Goal: Information Seeking & Learning: Learn about a topic

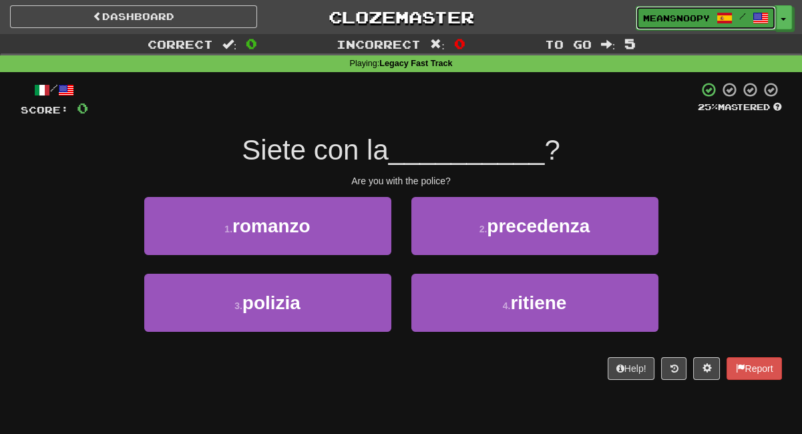
click at [661, 11] on link "meansnoopy /" at bounding box center [706, 18] width 140 height 24
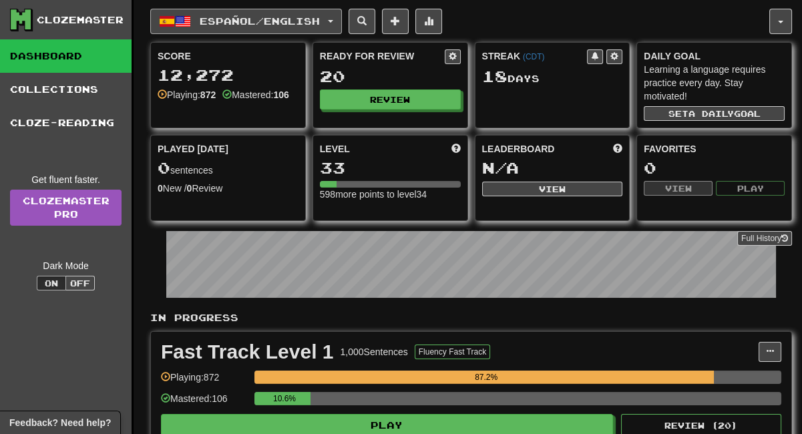
click at [333, 20] on span "button" at bounding box center [330, 21] width 5 height 3
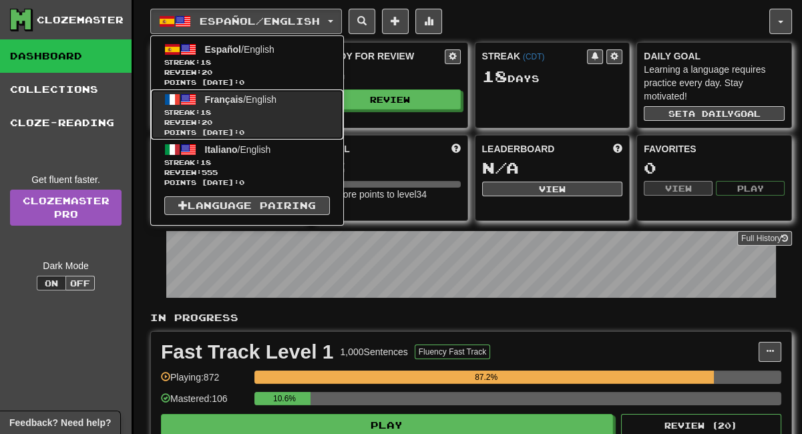
click at [237, 98] on span "Français" at bounding box center [224, 99] width 39 height 11
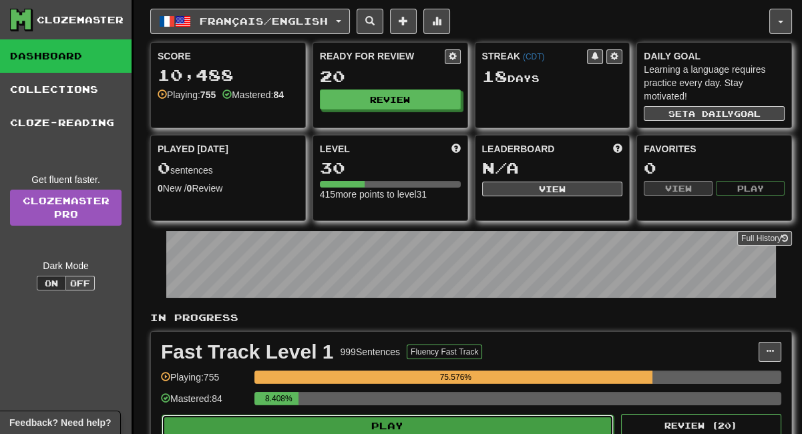
click at [525, 423] on button "Play" at bounding box center [388, 426] width 452 height 23
select select "**"
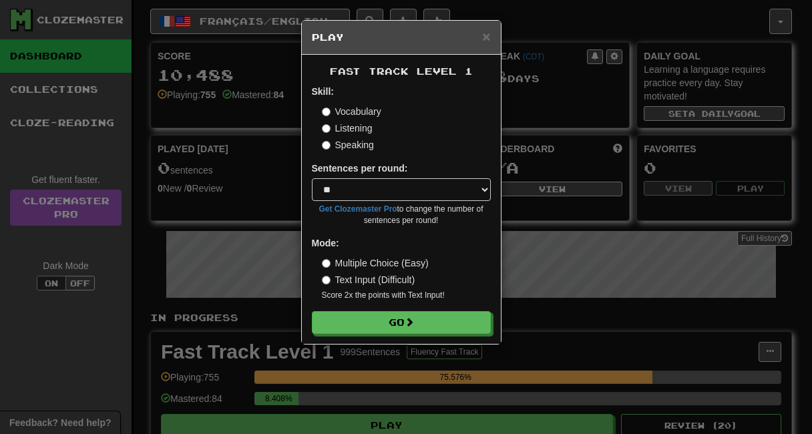
click at [347, 126] on label "Listening" at bounding box center [347, 127] width 51 height 13
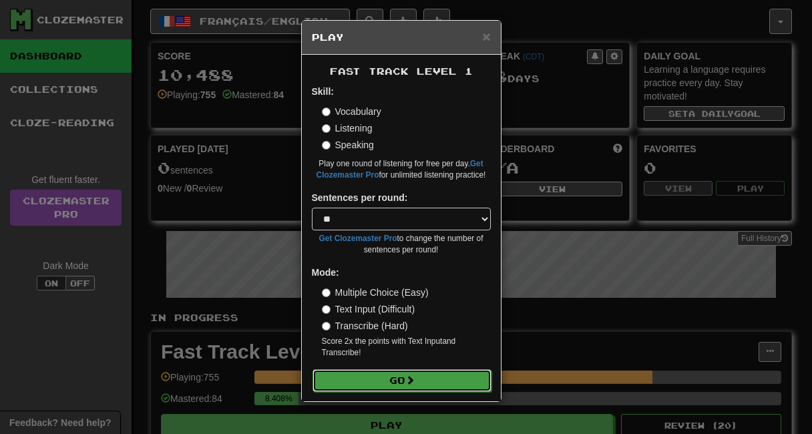
click at [390, 383] on button "Go" at bounding box center [401, 380] width 179 height 23
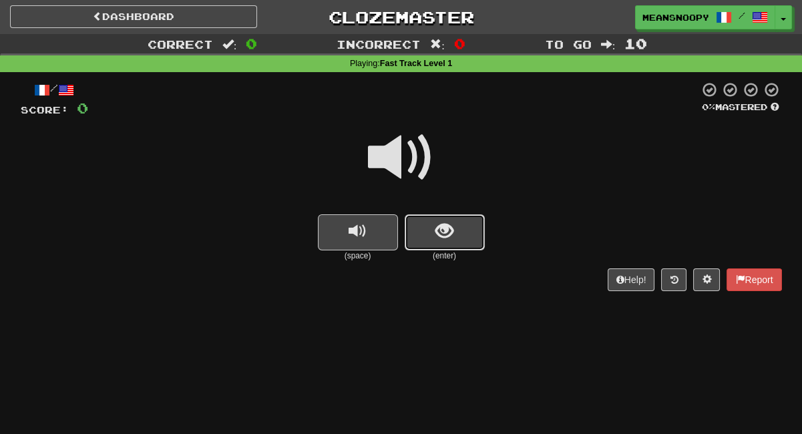
click at [459, 225] on button "show sentence" at bounding box center [445, 232] width 80 height 36
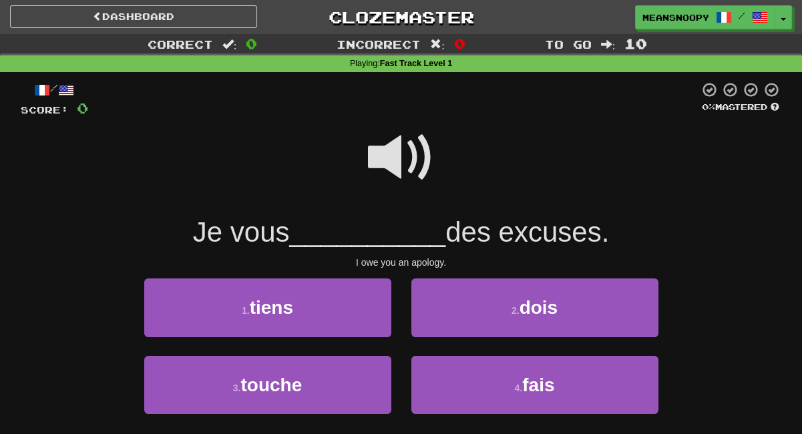
click at [395, 145] on span at bounding box center [401, 157] width 67 height 67
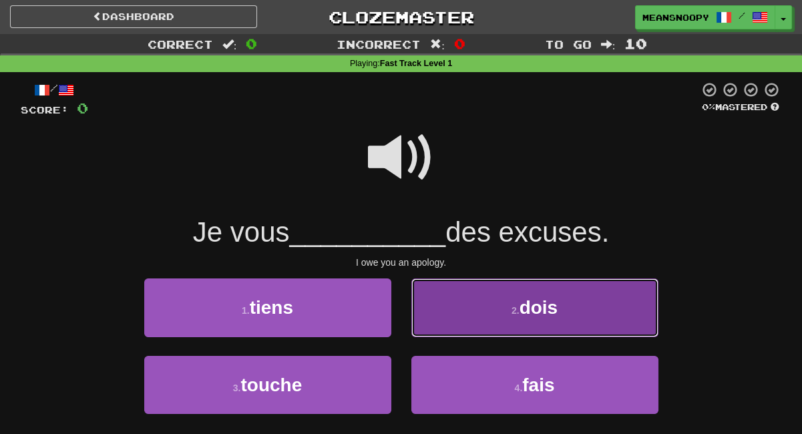
click at [481, 308] on button "2 . dois" at bounding box center [534, 307] width 247 height 58
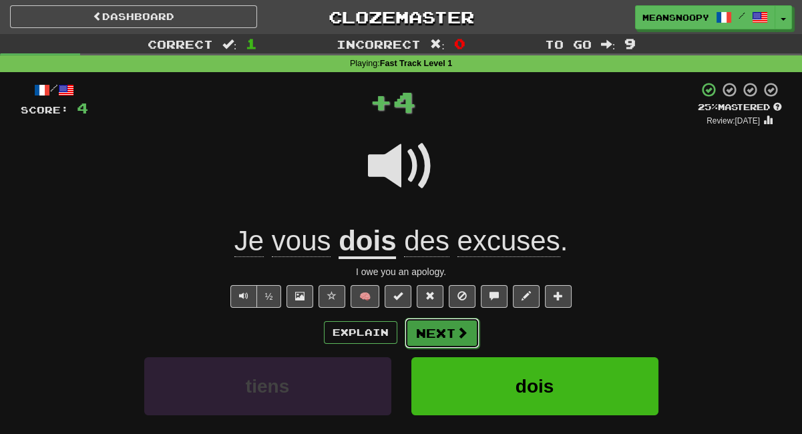
click at [456, 338] on span at bounding box center [462, 332] width 12 height 12
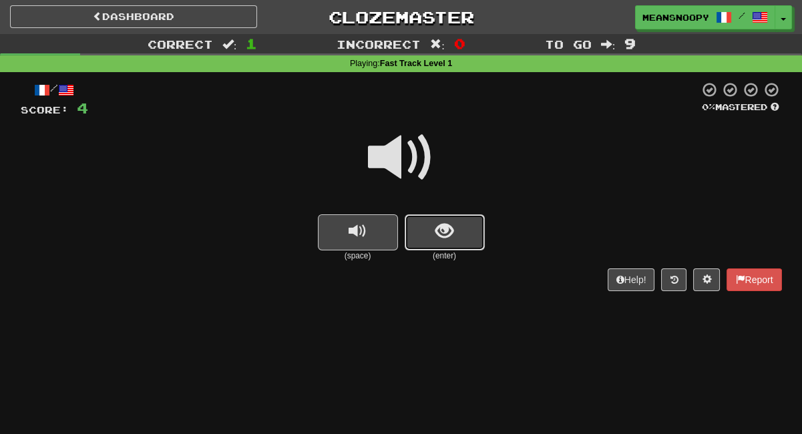
click at [443, 247] on button "show sentence" at bounding box center [445, 232] width 80 height 36
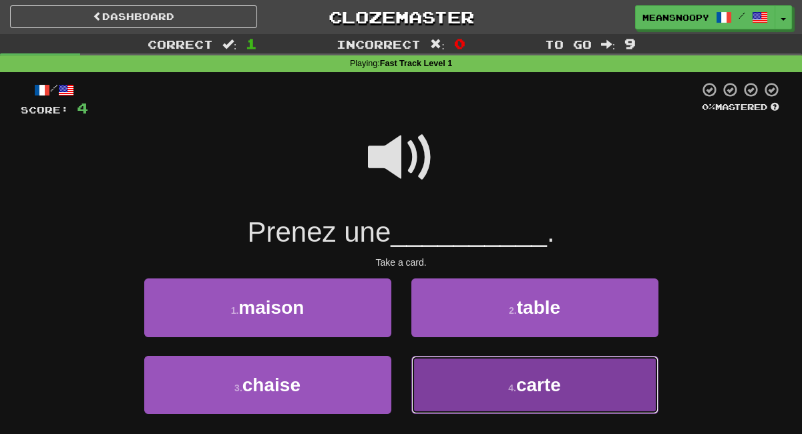
click at [465, 390] on button "4 . carte" at bounding box center [534, 385] width 247 height 58
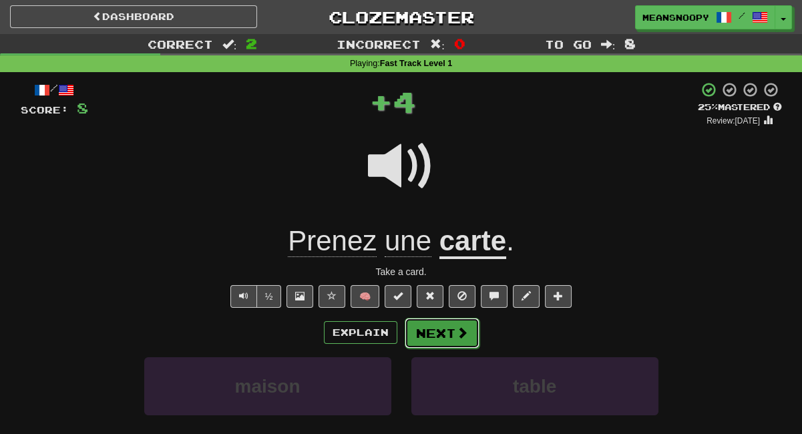
click at [456, 328] on span at bounding box center [462, 332] width 12 height 12
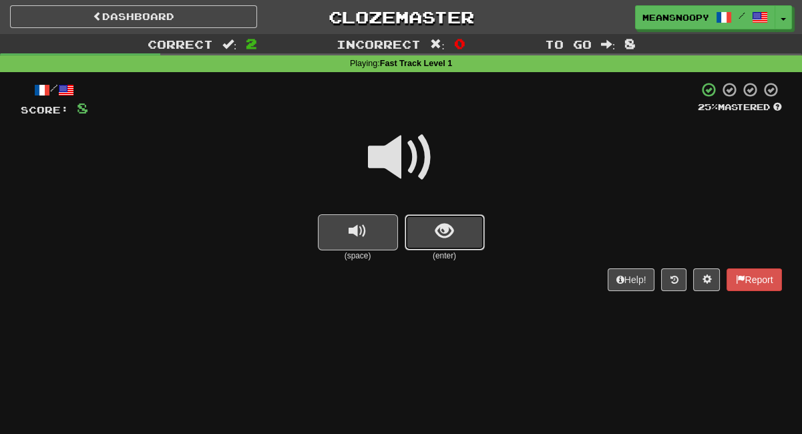
click at [435, 244] on button "show sentence" at bounding box center [445, 232] width 80 height 36
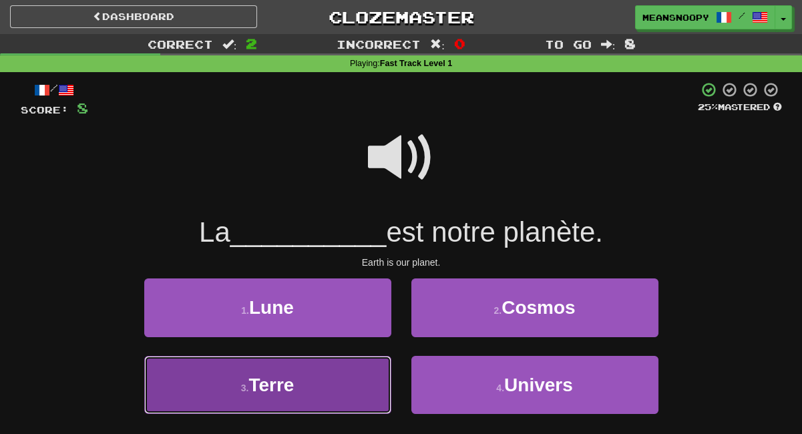
click at [339, 386] on button "3 . Terre" at bounding box center [267, 385] width 247 height 58
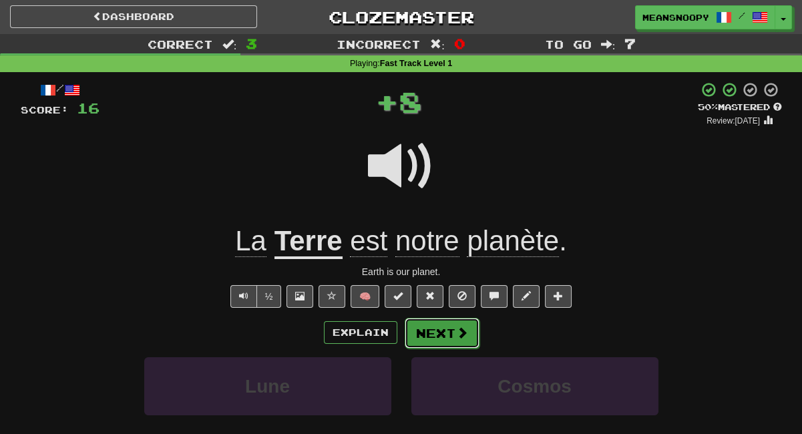
click at [438, 334] on button "Next" at bounding box center [442, 333] width 75 height 31
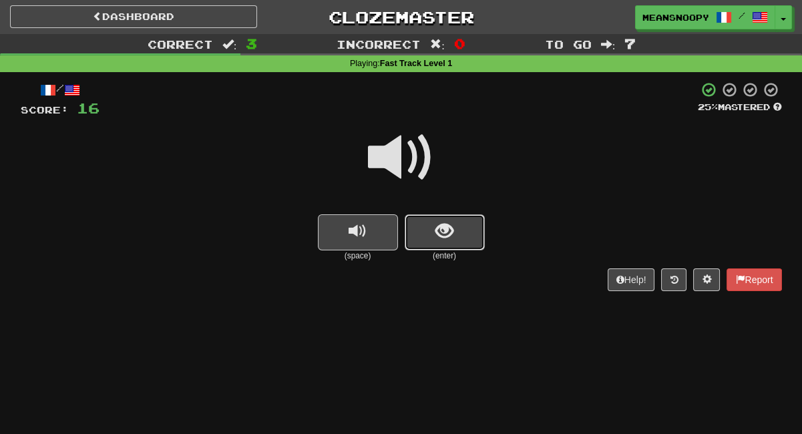
click at [440, 244] on button "show sentence" at bounding box center [445, 232] width 80 height 36
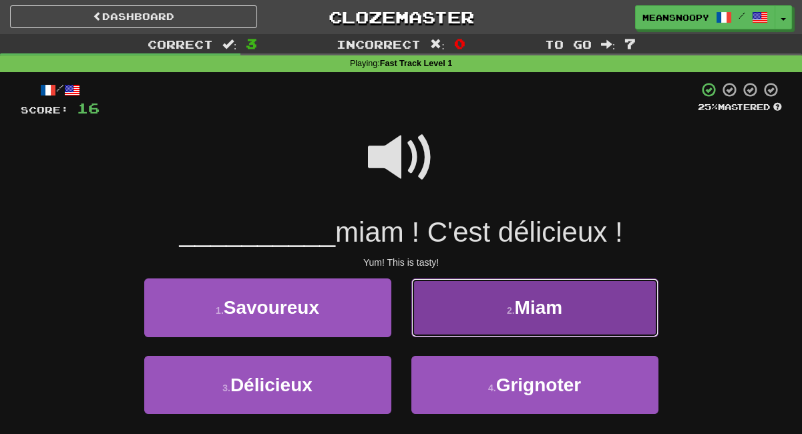
click at [457, 324] on button "2 . Miam" at bounding box center [534, 307] width 247 height 58
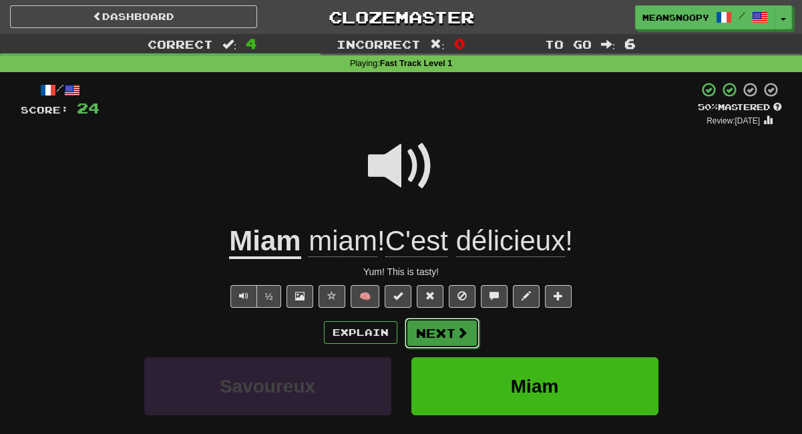
click at [446, 333] on button "Next" at bounding box center [442, 333] width 75 height 31
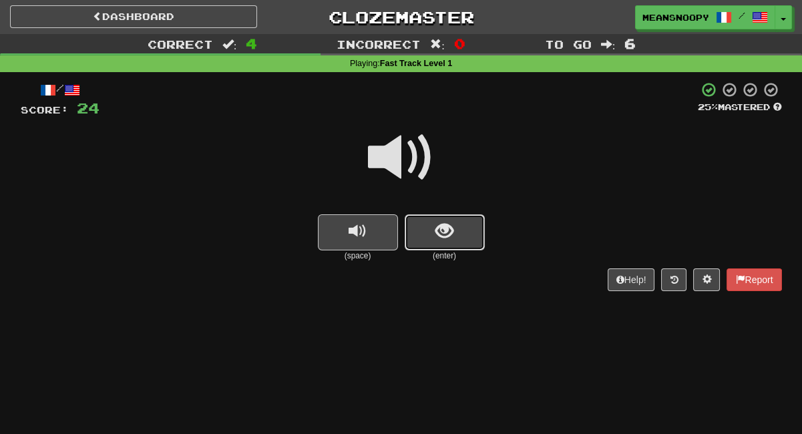
click at [419, 242] on button "show sentence" at bounding box center [445, 232] width 80 height 36
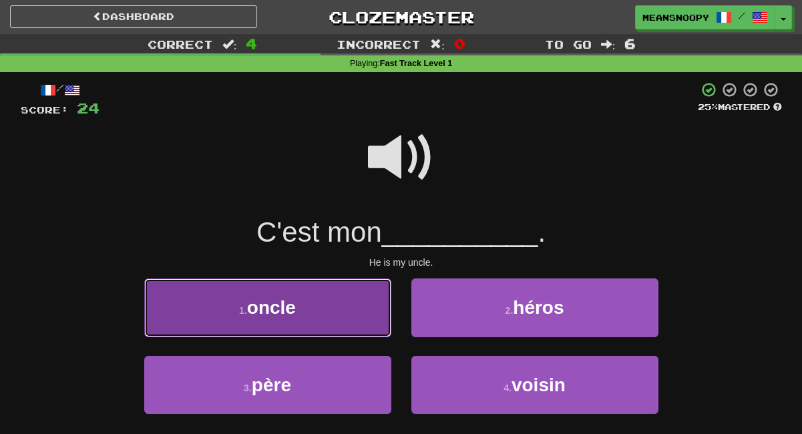
click at [350, 312] on button "1 . oncle" at bounding box center [267, 307] width 247 height 58
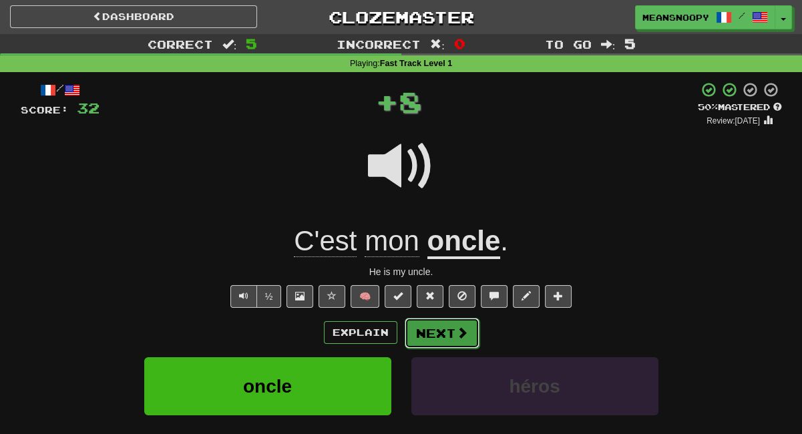
click at [450, 330] on button "Next" at bounding box center [442, 333] width 75 height 31
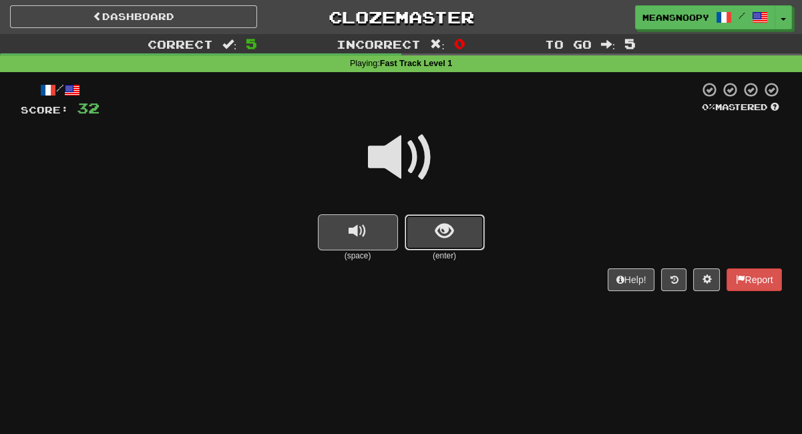
click at [450, 244] on button "show sentence" at bounding box center [445, 232] width 80 height 36
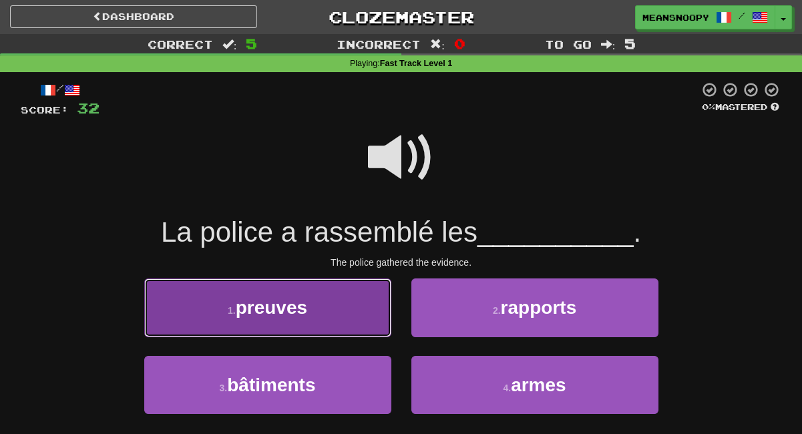
click at [376, 312] on button "1 . preuves" at bounding box center [267, 307] width 247 height 58
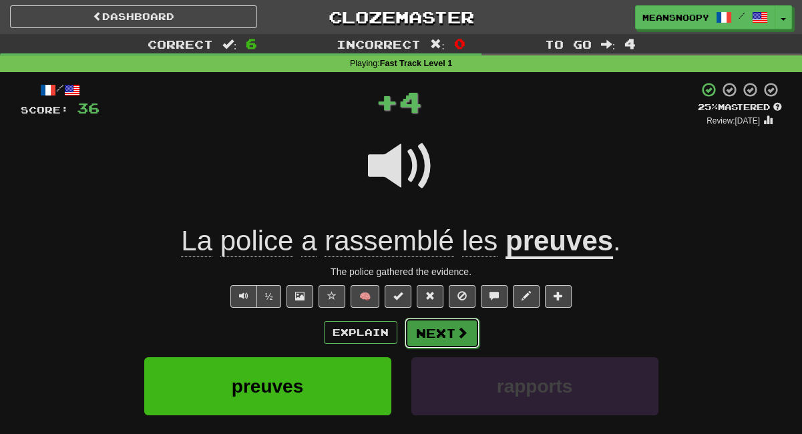
click at [428, 330] on button "Next" at bounding box center [442, 333] width 75 height 31
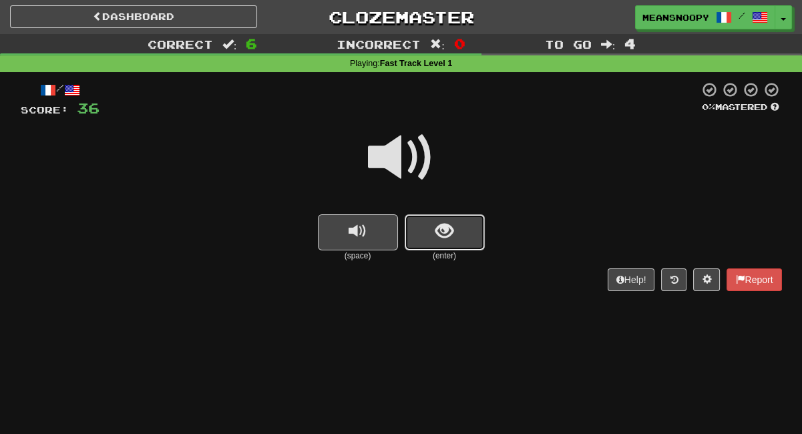
click at [433, 241] on button "show sentence" at bounding box center [445, 232] width 80 height 36
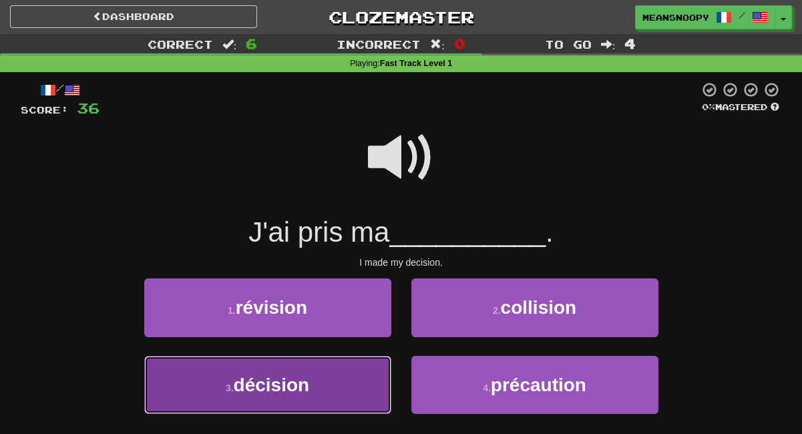
click at [336, 379] on button "3 . décision" at bounding box center [267, 385] width 247 height 58
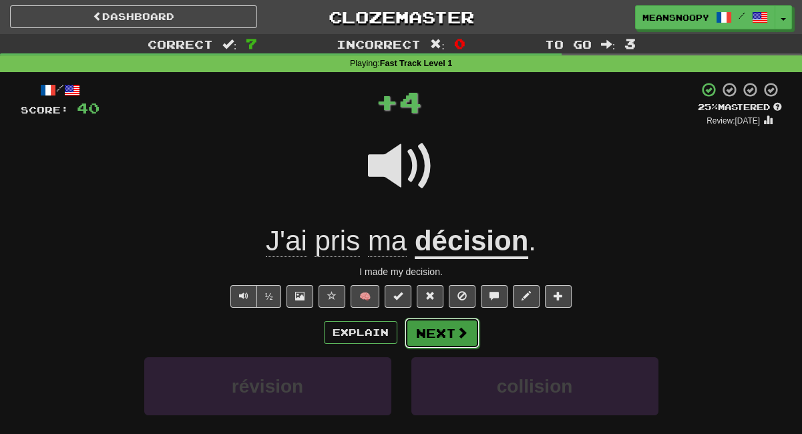
click at [435, 334] on button "Next" at bounding box center [442, 333] width 75 height 31
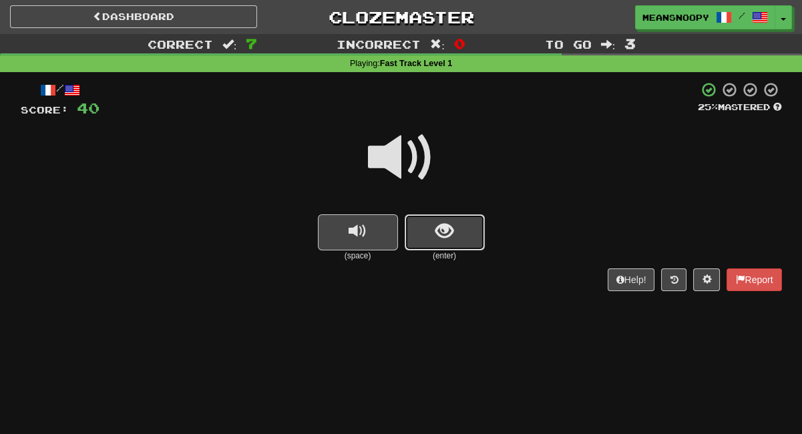
click at [440, 245] on button "show sentence" at bounding box center [445, 232] width 80 height 36
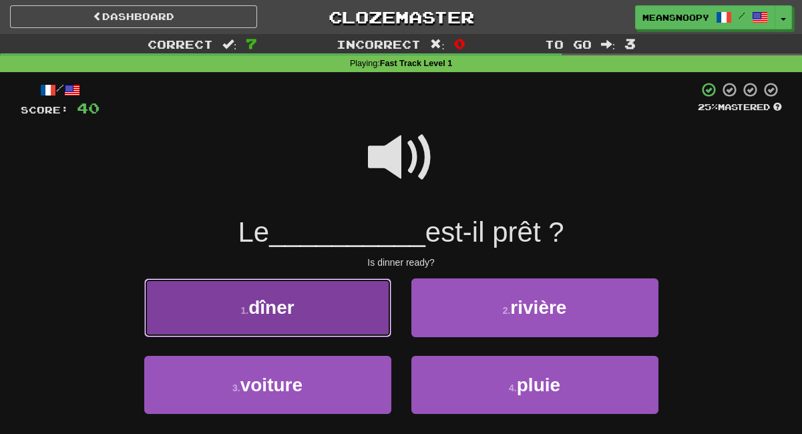
click at [355, 304] on button "1 . dîner" at bounding box center [267, 307] width 247 height 58
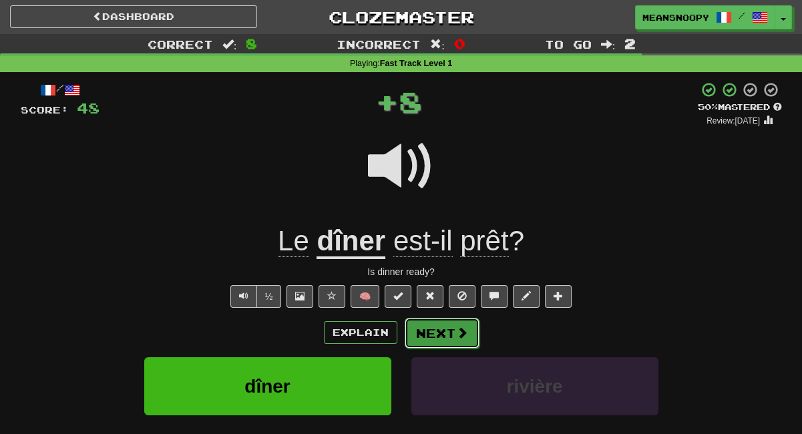
click at [443, 330] on button "Next" at bounding box center [442, 333] width 75 height 31
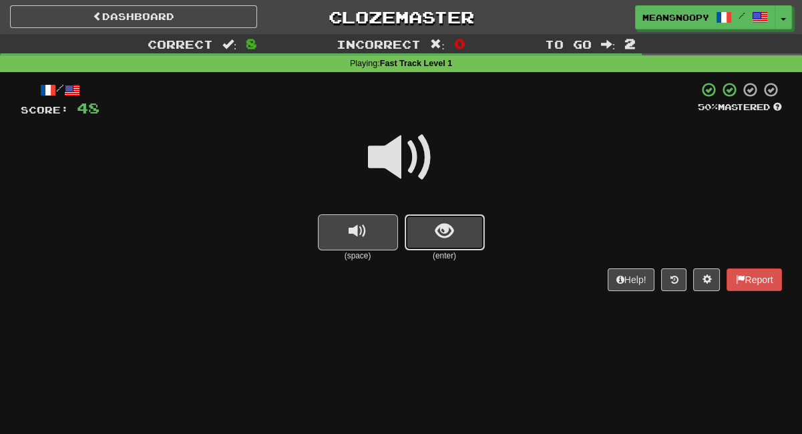
click at [454, 231] on button "show sentence" at bounding box center [445, 232] width 80 height 36
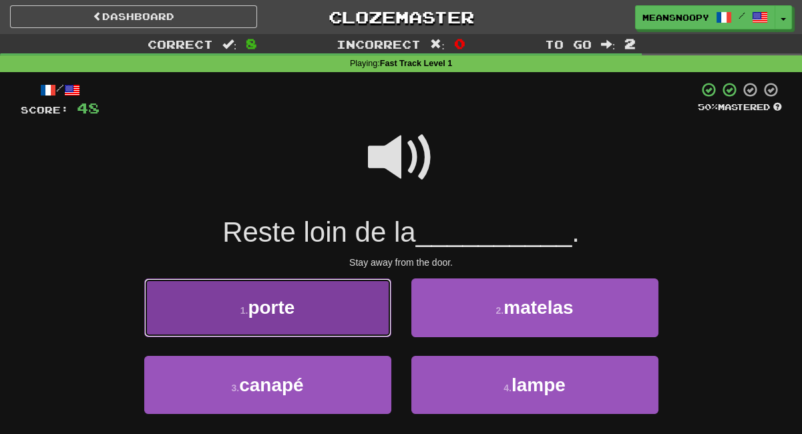
click at [379, 324] on button "1 . porte" at bounding box center [267, 307] width 247 height 58
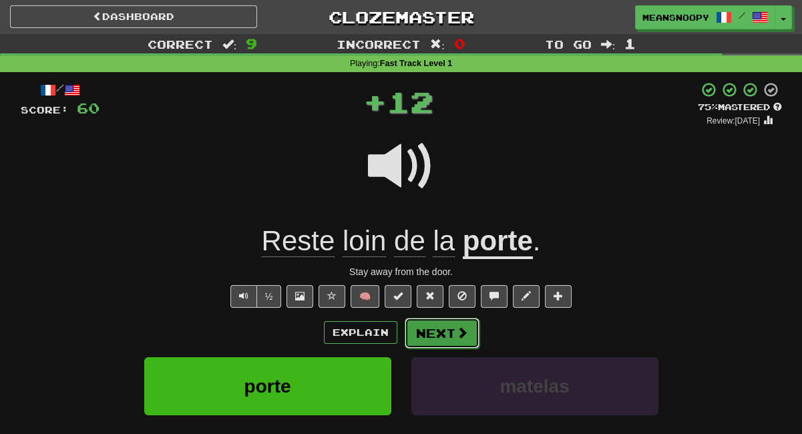
click at [451, 334] on button "Next" at bounding box center [442, 333] width 75 height 31
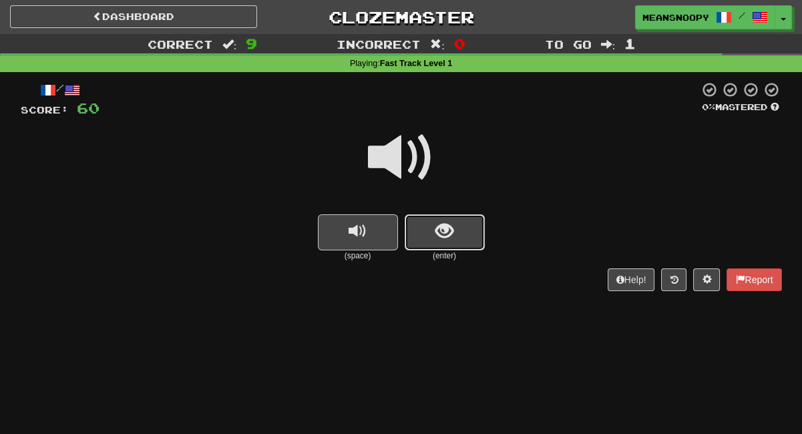
click at [427, 228] on button "show sentence" at bounding box center [445, 232] width 80 height 36
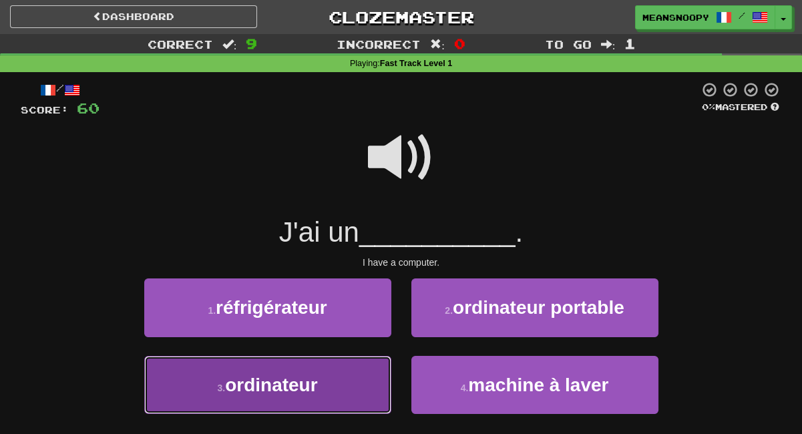
click at [344, 383] on button "3 . ordinateur" at bounding box center [267, 385] width 247 height 58
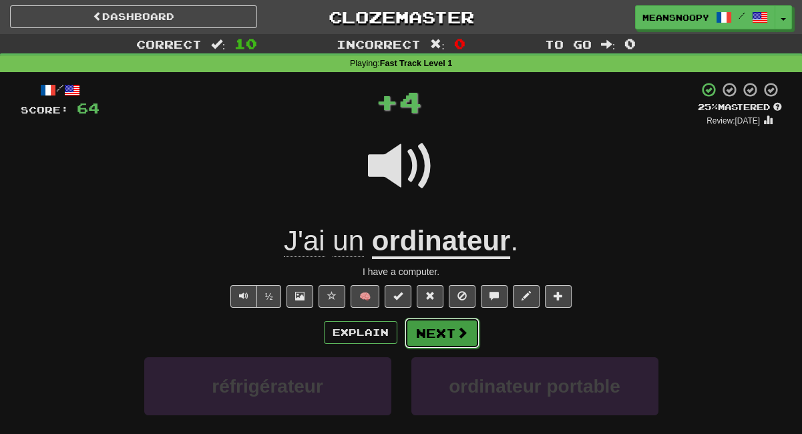
click at [429, 335] on button "Next" at bounding box center [442, 333] width 75 height 31
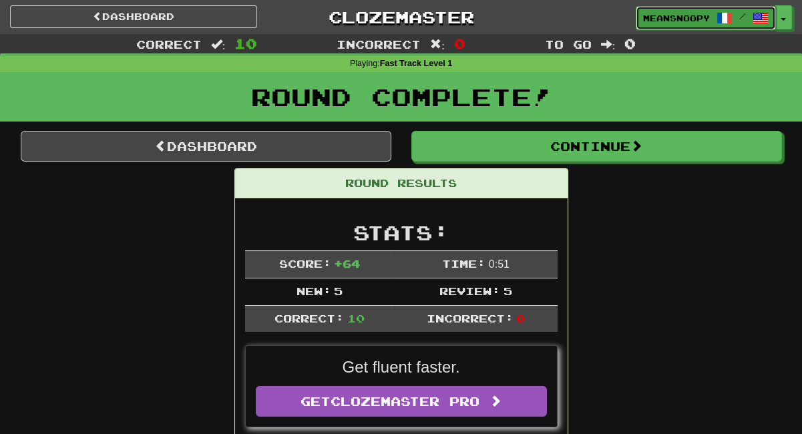
click at [662, 28] on link "meansnoopy /" at bounding box center [706, 18] width 140 height 24
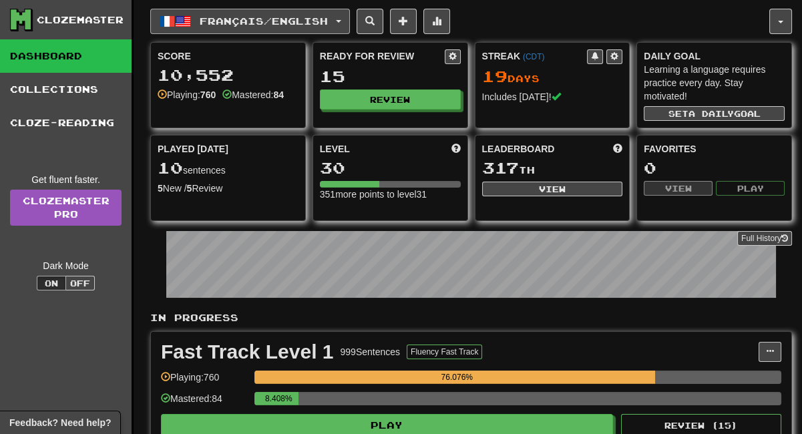
click at [341, 27] on button "Français / English" at bounding box center [250, 21] width 200 height 25
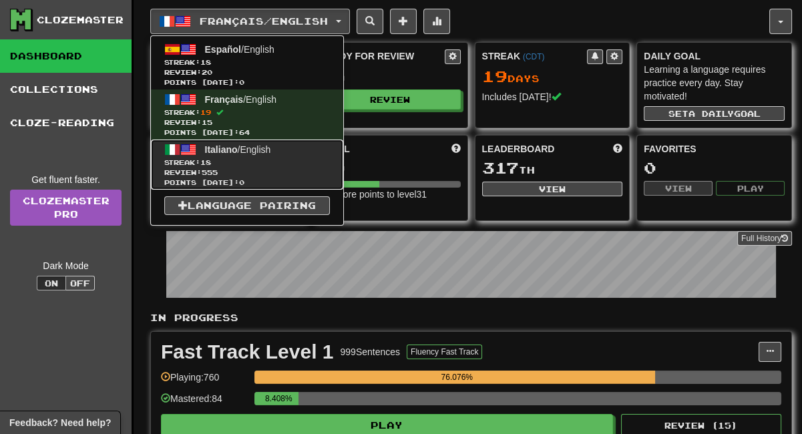
click at [227, 164] on span "Streak: 18" at bounding box center [247, 163] width 166 height 10
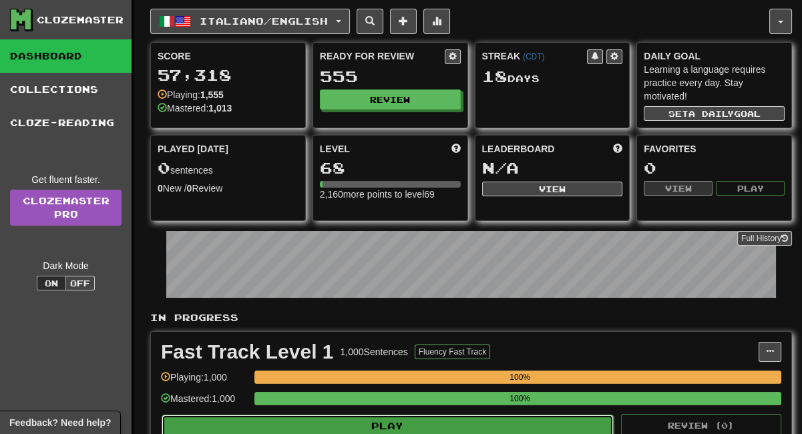
click at [443, 423] on button "Play" at bounding box center [388, 426] width 452 height 23
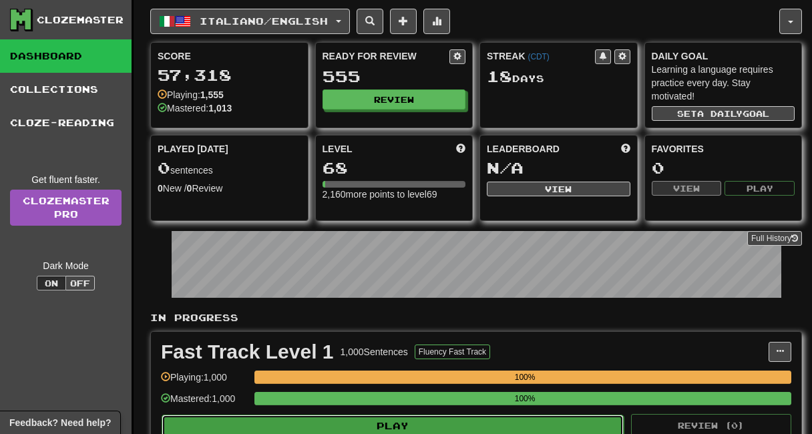
select select "**"
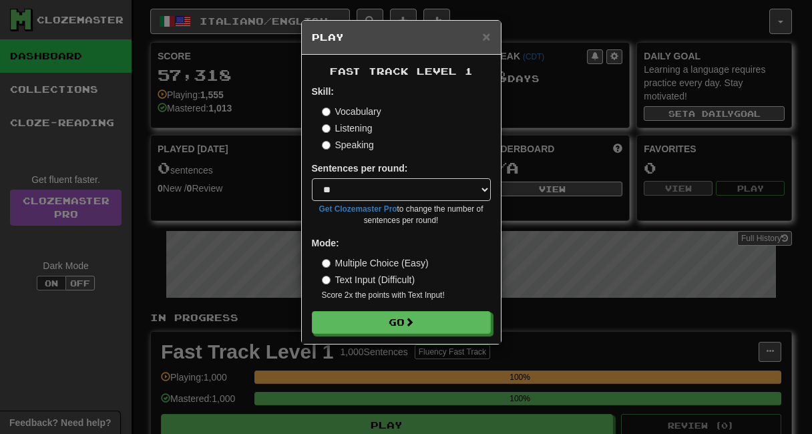
click at [370, 134] on label "Listening" at bounding box center [347, 127] width 51 height 13
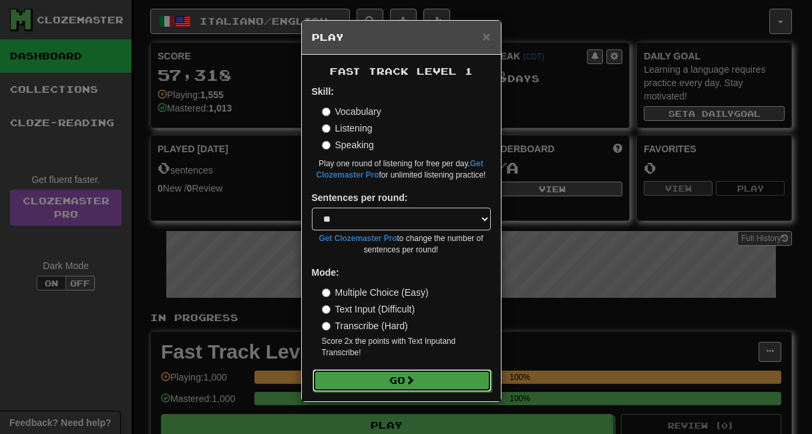
click at [390, 378] on button "Go" at bounding box center [401, 380] width 179 height 23
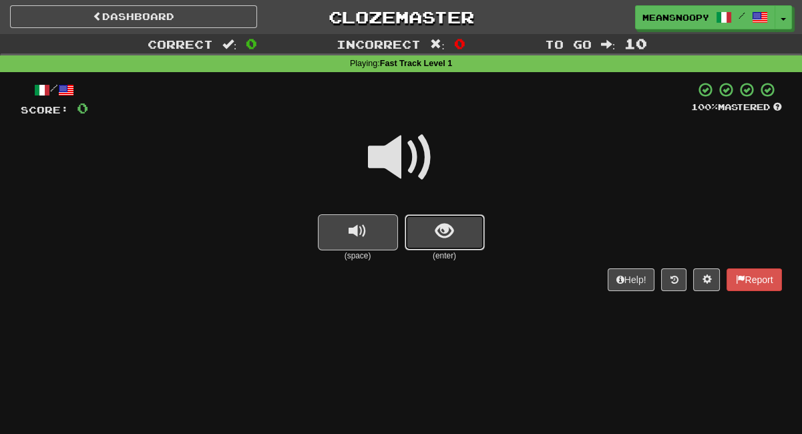
click at [411, 240] on button "show sentence" at bounding box center [445, 232] width 80 height 36
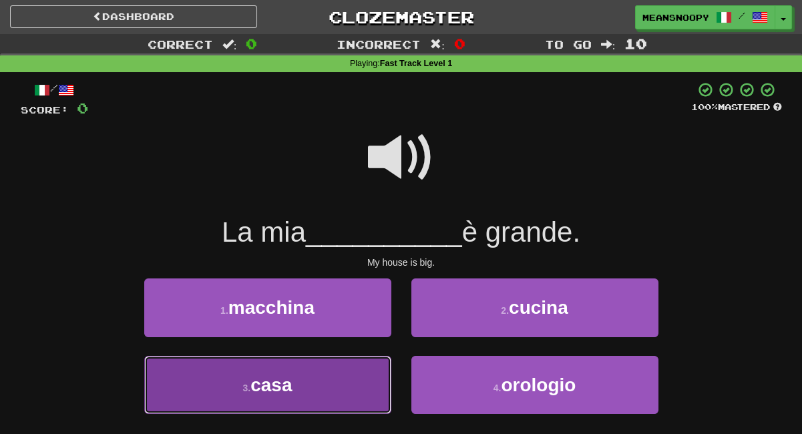
click at [325, 376] on button "3 . casa" at bounding box center [267, 385] width 247 height 58
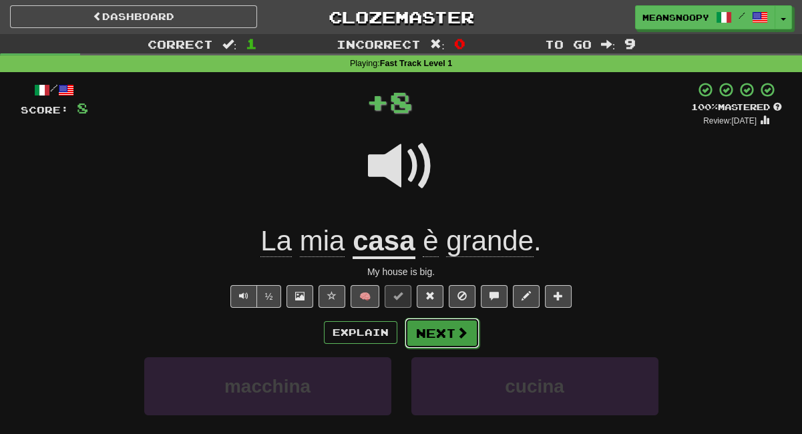
click at [452, 337] on button "Next" at bounding box center [442, 333] width 75 height 31
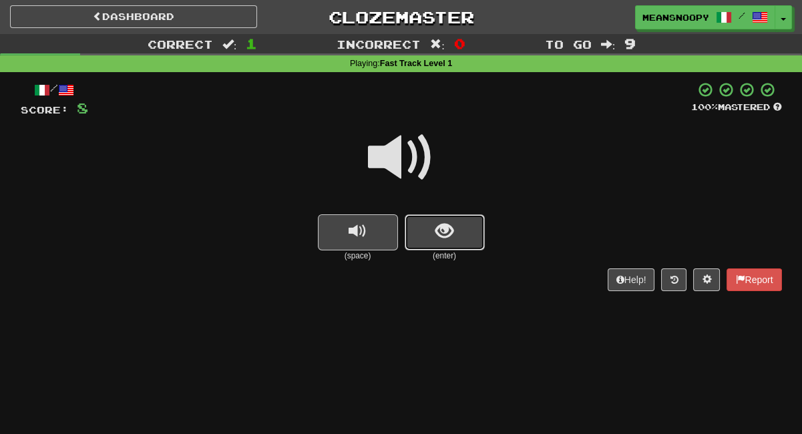
click at [411, 240] on button "show sentence" at bounding box center [445, 232] width 80 height 36
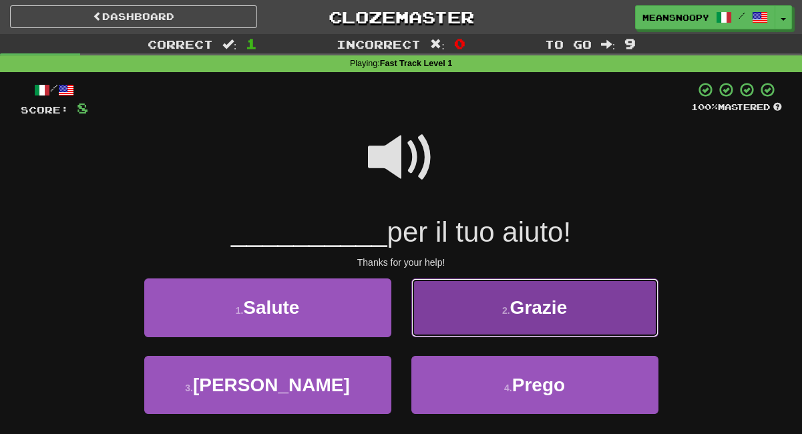
click at [483, 320] on button "2 . Grazie" at bounding box center [534, 307] width 247 height 58
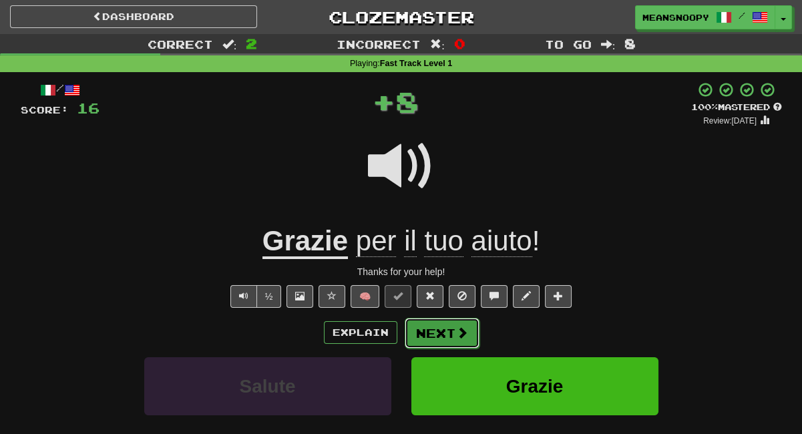
click at [423, 333] on button "Next" at bounding box center [442, 333] width 75 height 31
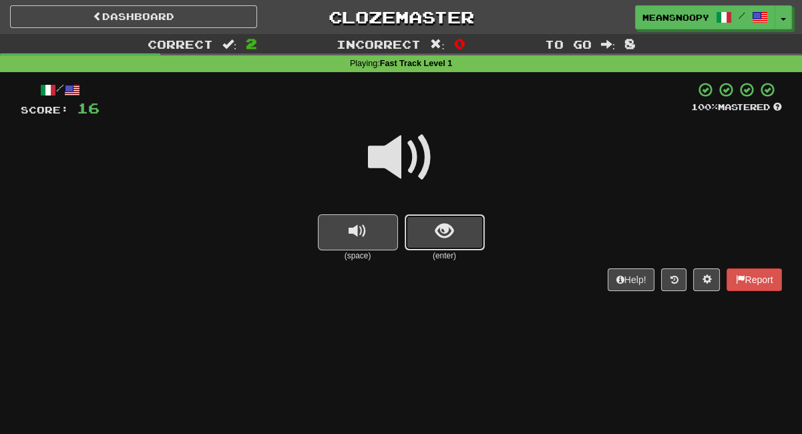
click at [446, 243] on button "show sentence" at bounding box center [445, 232] width 80 height 36
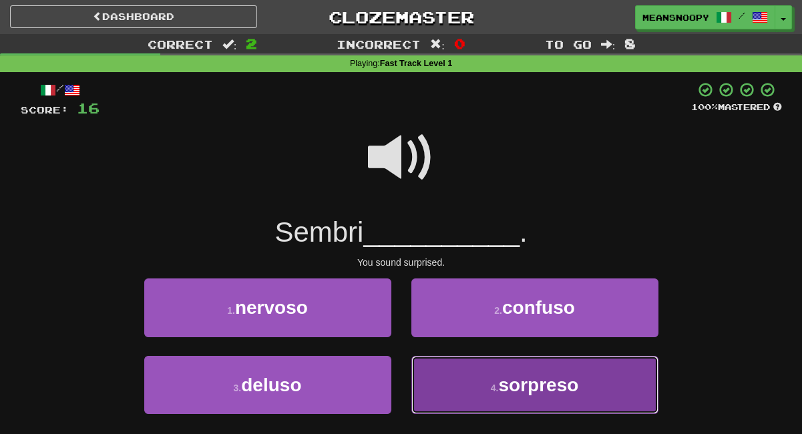
click at [481, 386] on button "4 . sorpreso" at bounding box center [534, 385] width 247 height 58
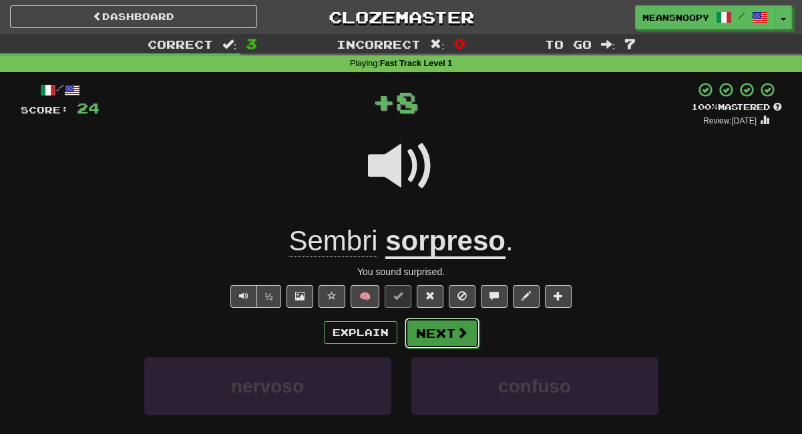
click at [437, 338] on button "Next" at bounding box center [442, 333] width 75 height 31
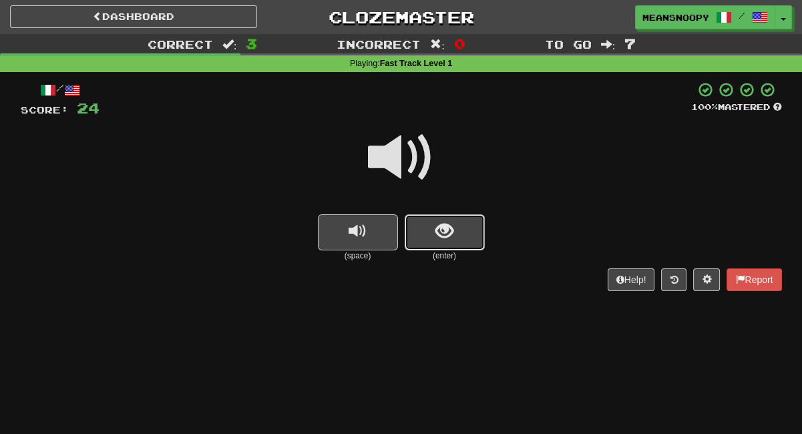
click at [429, 248] on button "show sentence" at bounding box center [445, 232] width 80 height 36
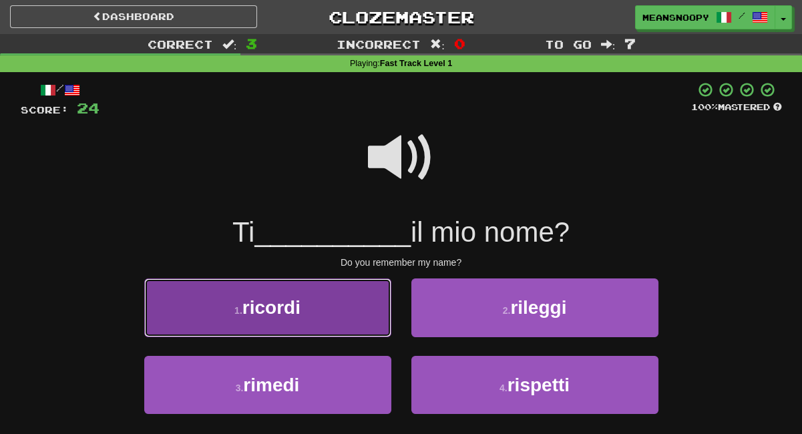
click at [346, 314] on button "1 . ricordi" at bounding box center [267, 307] width 247 height 58
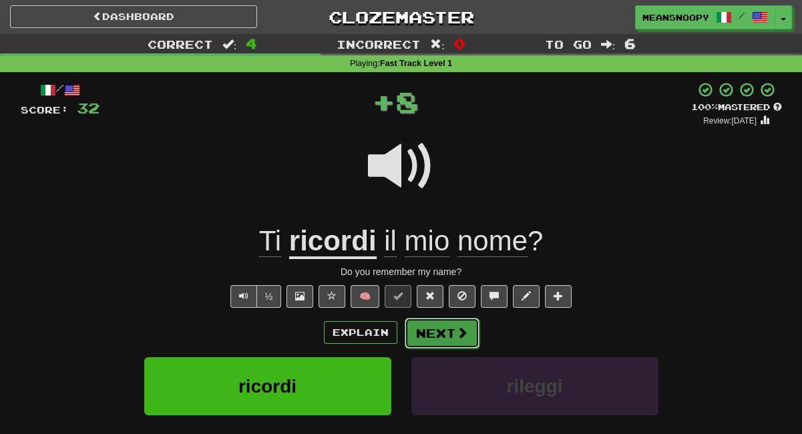
click at [433, 330] on button "Next" at bounding box center [442, 333] width 75 height 31
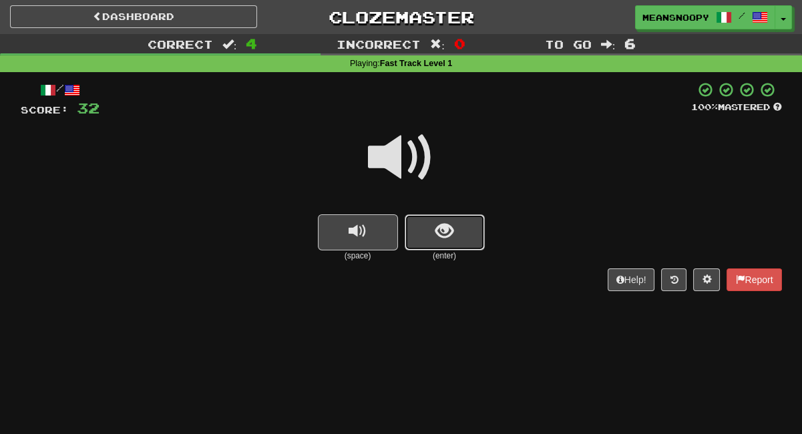
click at [435, 236] on span "show sentence" at bounding box center [444, 231] width 18 height 18
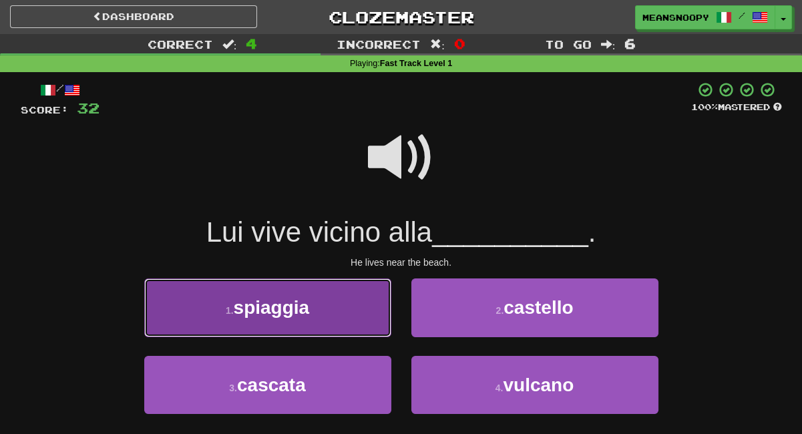
click at [334, 322] on button "1 . spiaggia" at bounding box center [267, 307] width 247 height 58
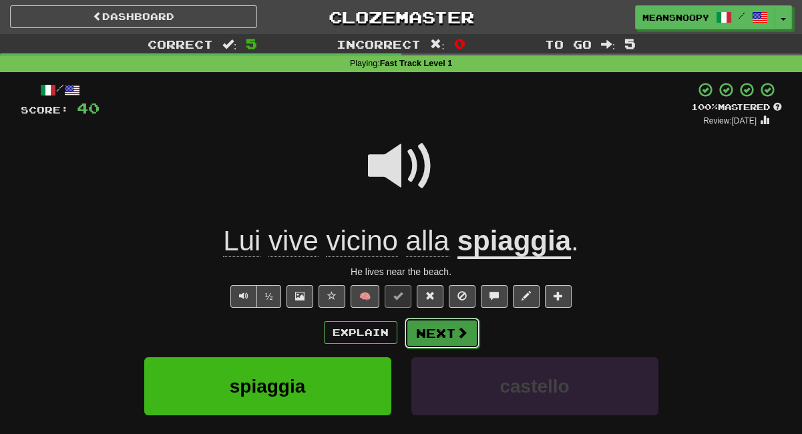
click at [450, 330] on button "Next" at bounding box center [442, 333] width 75 height 31
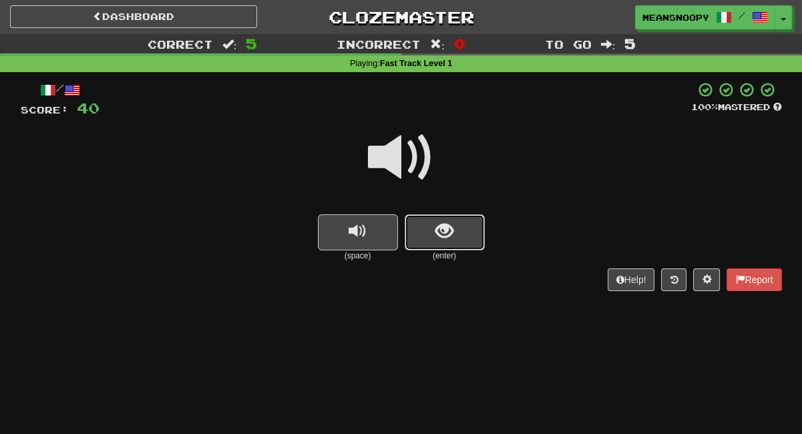
click at [431, 232] on button "show sentence" at bounding box center [445, 232] width 80 height 36
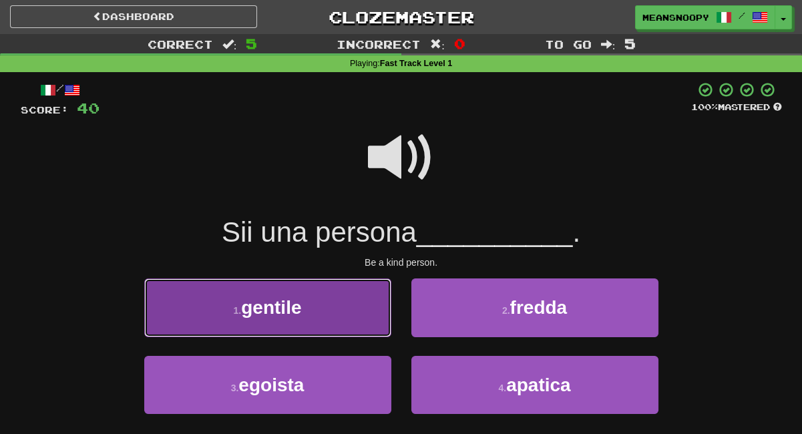
click at [371, 298] on button "1 . gentile" at bounding box center [267, 307] width 247 height 58
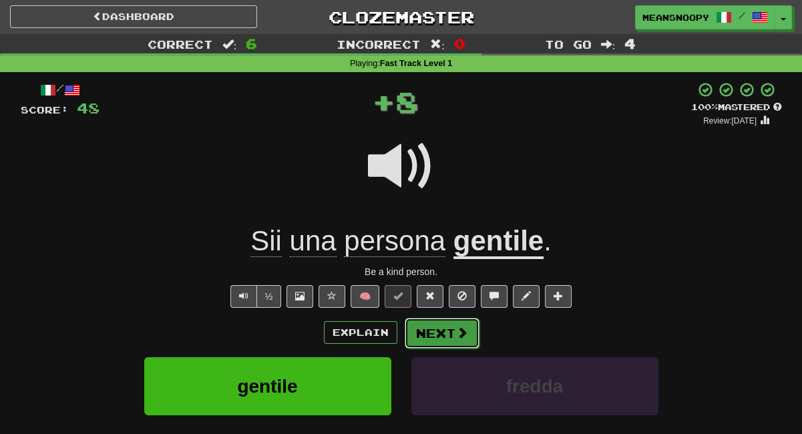
click at [433, 330] on button "Next" at bounding box center [442, 333] width 75 height 31
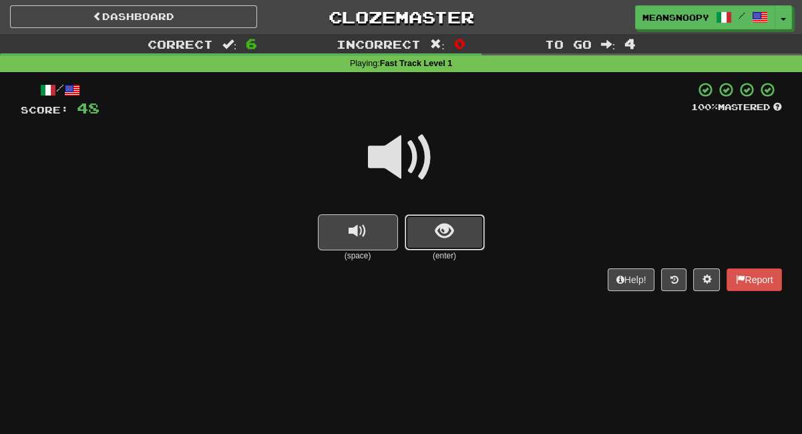
click at [439, 240] on span "show sentence" at bounding box center [444, 231] width 18 height 18
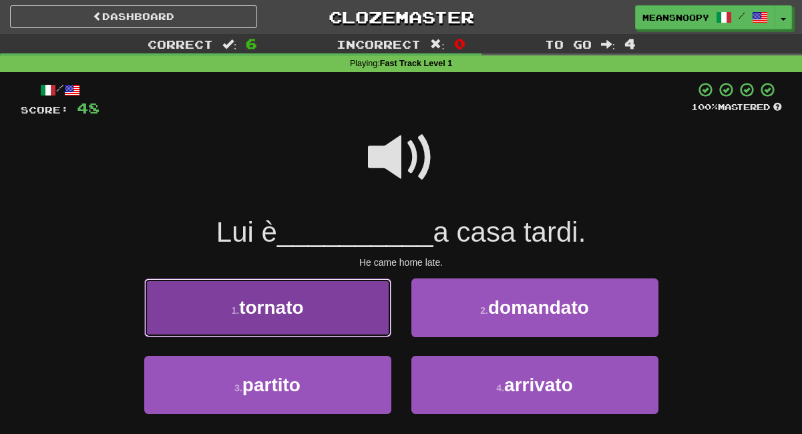
click at [365, 298] on button "1 . tornato" at bounding box center [267, 307] width 247 height 58
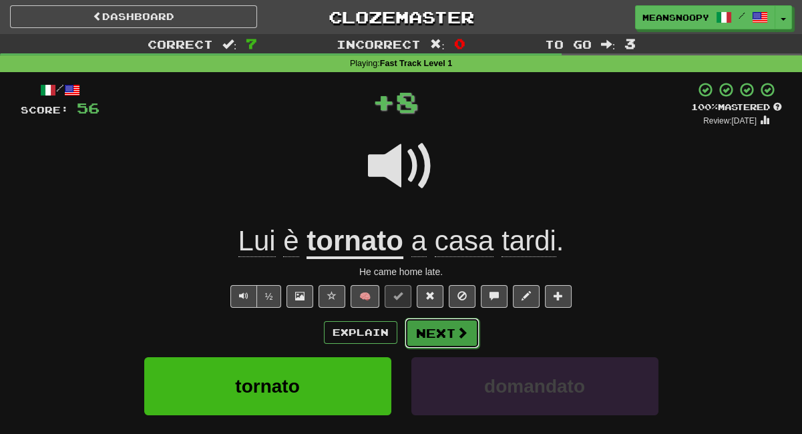
click at [429, 343] on button "Next" at bounding box center [442, 333] width 75 height 31
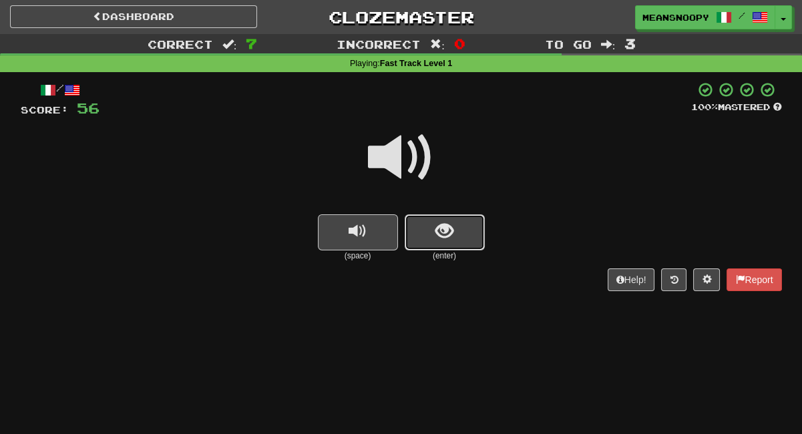
click at [441, 245] on button "show sentence" at bounding box center [445, 232] width 80 height 36
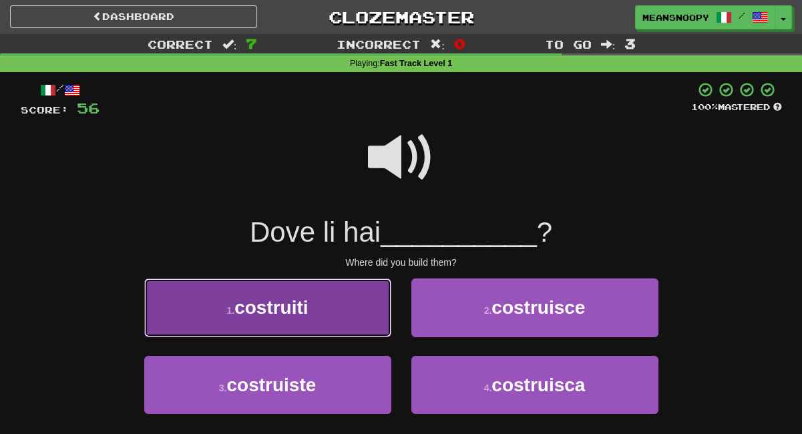
click at [354, 304] on button "1 . costruiti" at bounding box center [267, 307] width 247 height 58
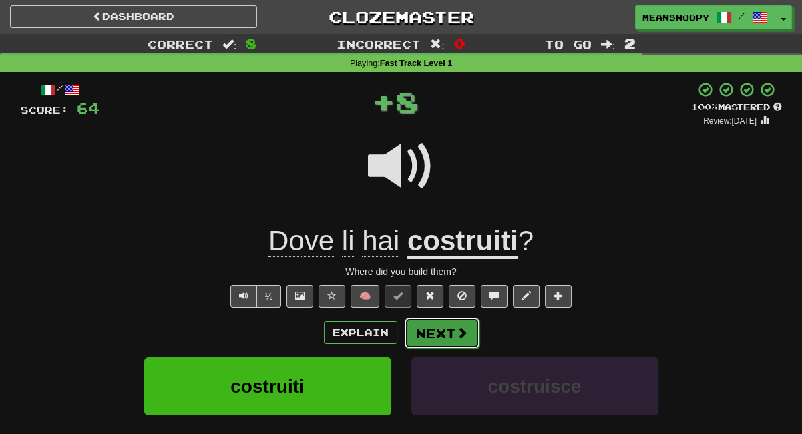
click at [437, 339] on button "Next" at bounding box center [442, 333] width 75 height 31
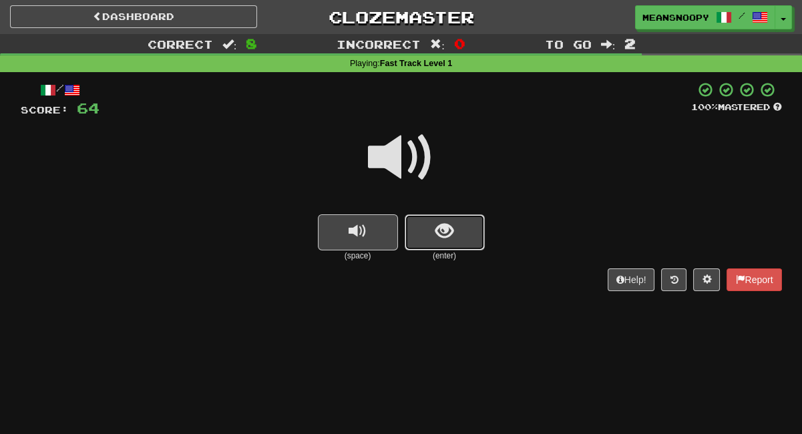
click at [434, 233] on button "show sentence" at bounding box center [445, 232] width 80 height 36
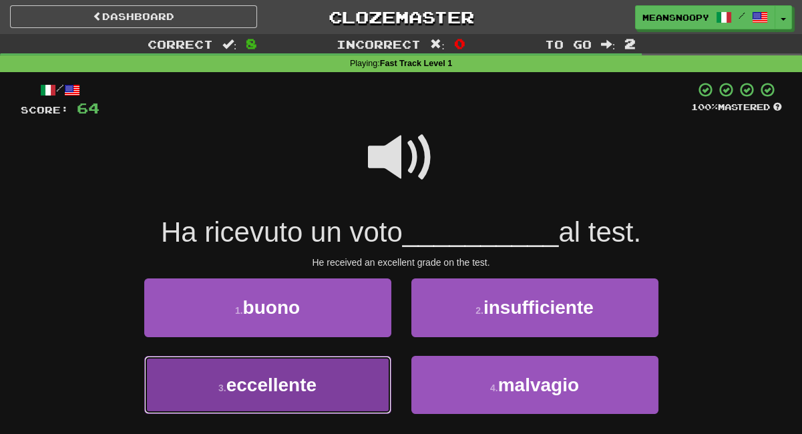
click at [326, 389] on button "3 . eccellente" at bounding box center [267, 385] width 247 height 58
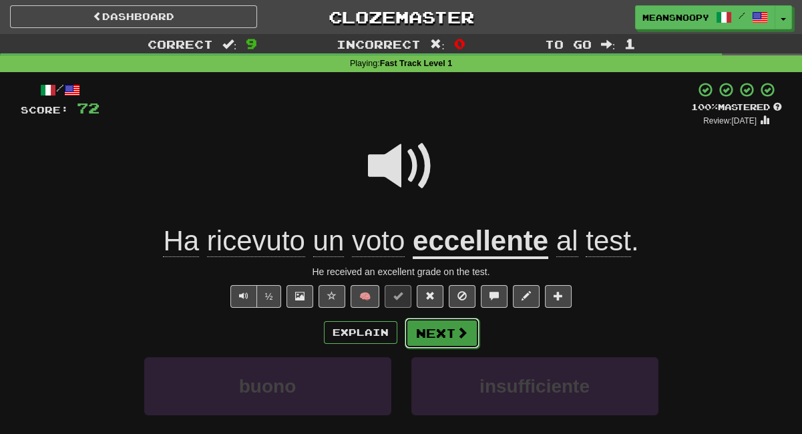
click at [421, 334] on button "Next" at bounding box center [442, 333] width 75 height 31
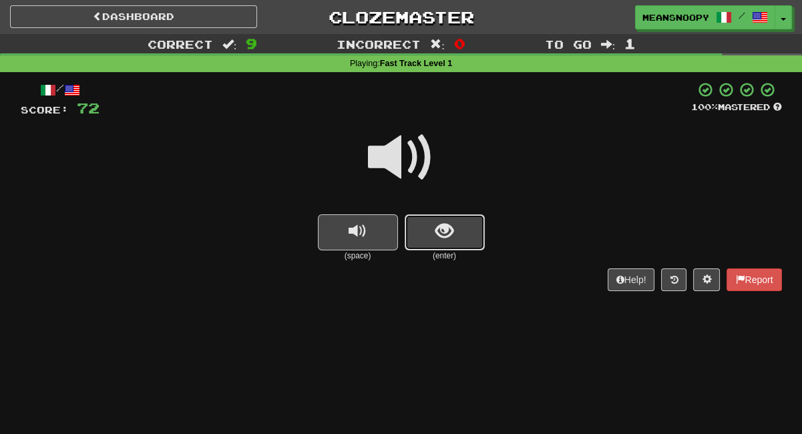
click at [425, 242] on button "show sentence" at bounding box center [445, 232] width 80 height 36
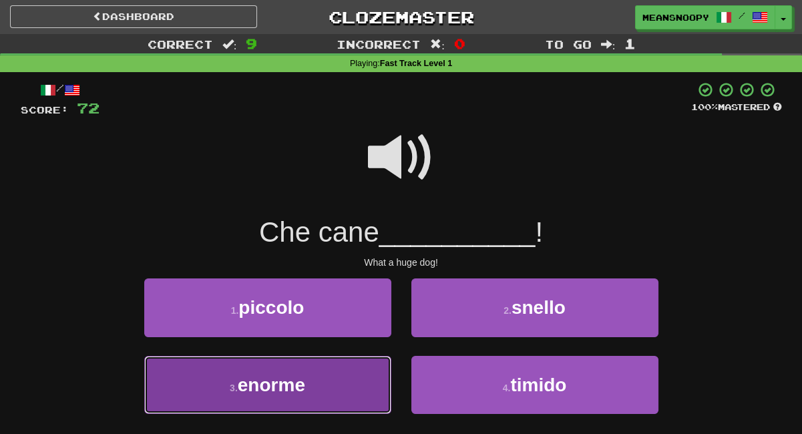
click at [338, 379] on button "3 . enorme" at bounding box center [267, 385] width 247 height 58
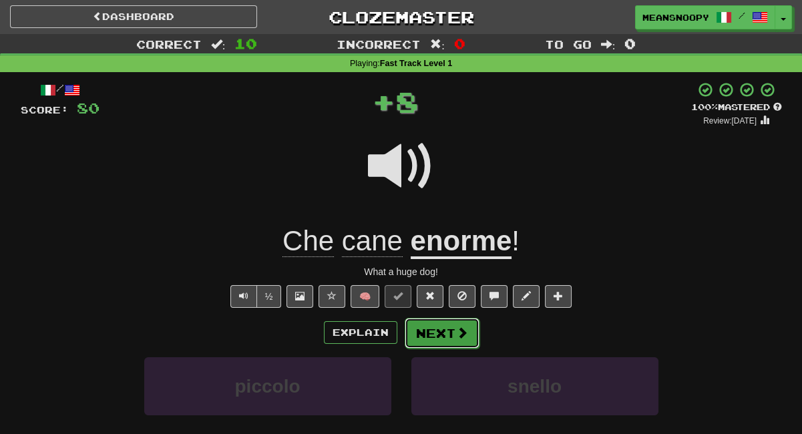
click at [431, 342] on button "Next" at bounding box center [442, 333] width 75 height 31
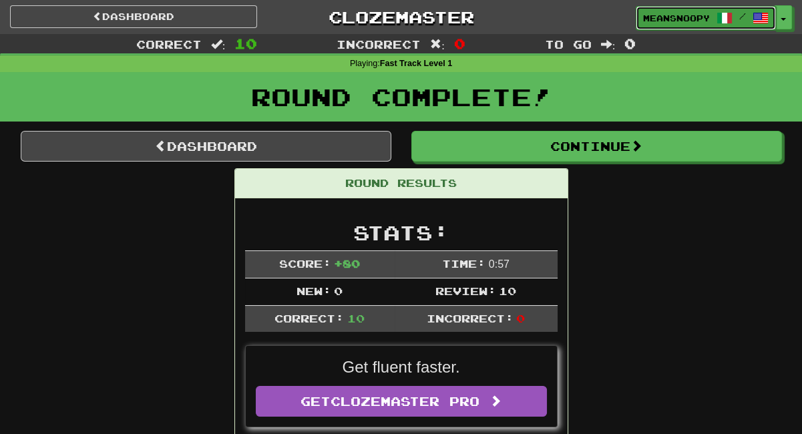
click at [666, 17] on span "meansnoopy" at bounding box center [676, 18] width 67 height 12
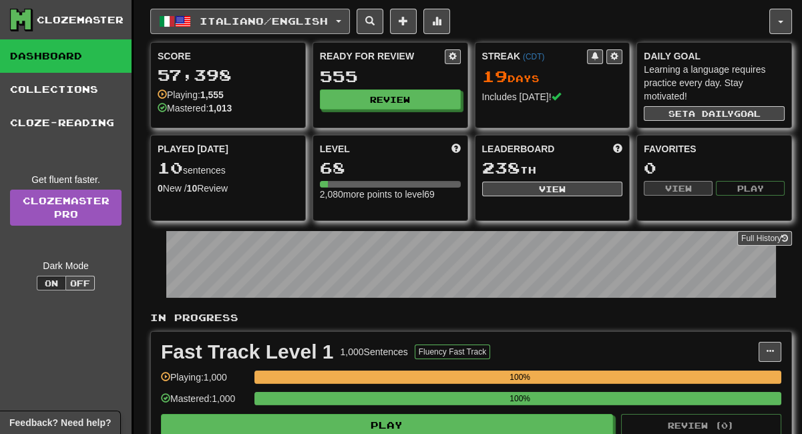
click at [350, 24] on button "Italiano / English" at bounding box center [250, 21] width 200 height 25
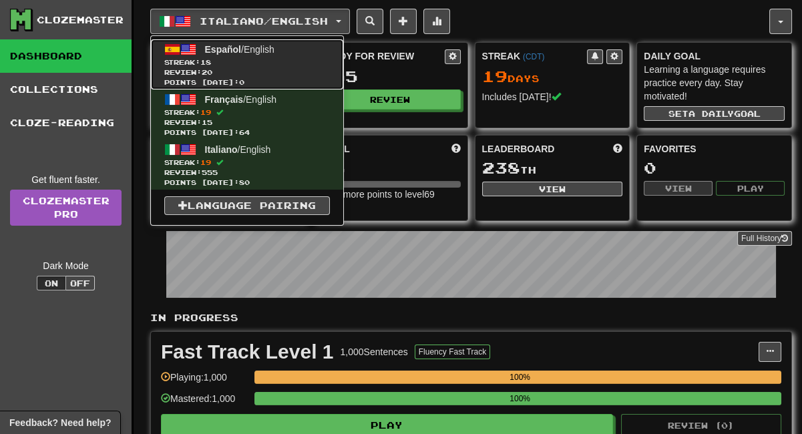
click at [238, 73] on span "Review: 20" at bounding box center [247, 72] width 166 height 10
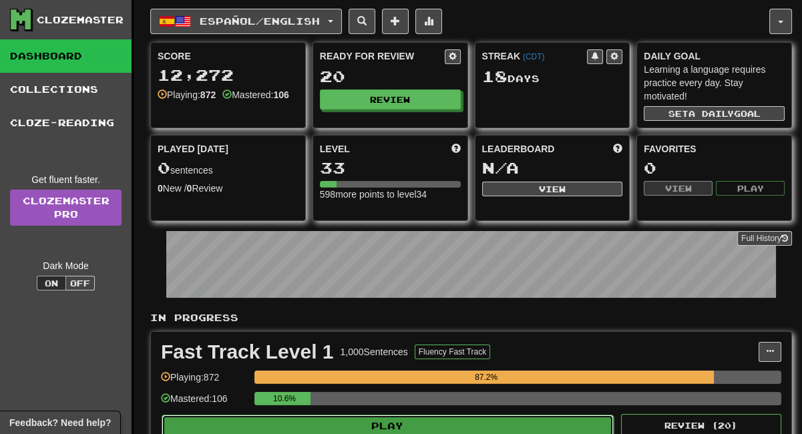
click at [469, 424] on button "Play" at bounding box center [388, 426] width 452 height 23
select select "**"
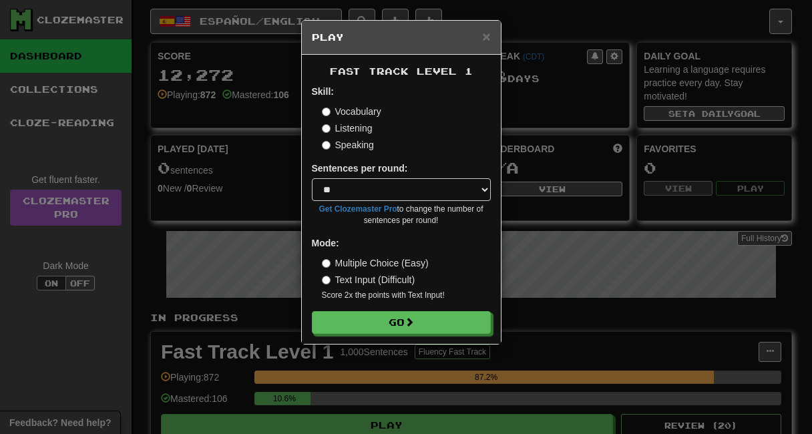
click at [355, 131] on label "Listening" at bounding box center [347, 127] width 51 height 13
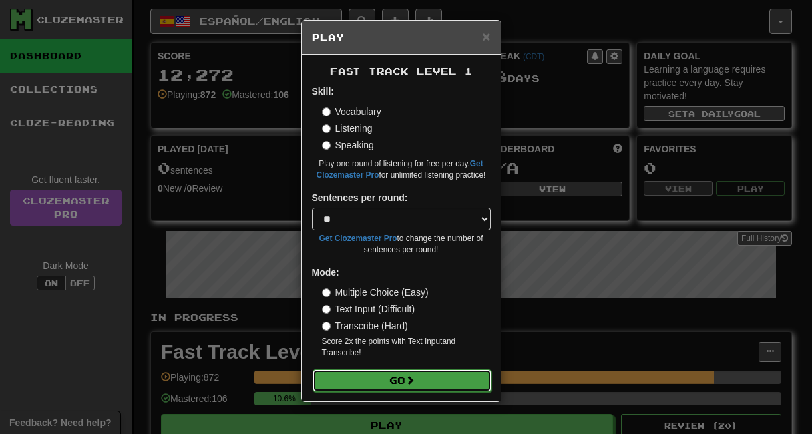
click at [375, 384] on button "Go" at bounding box center [401, 380] width 179 height 23
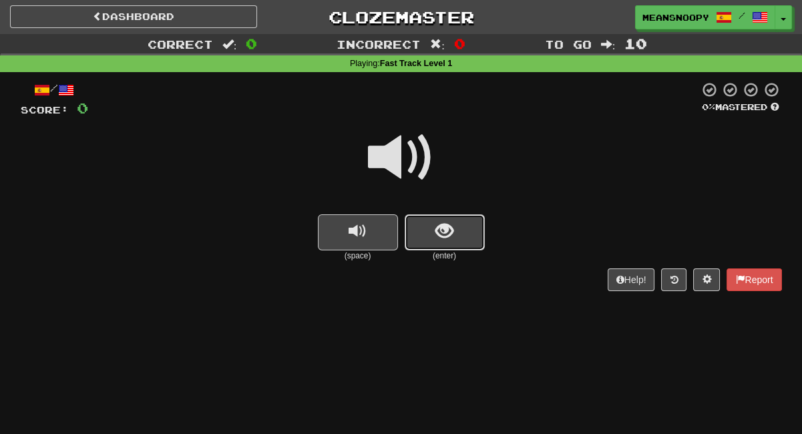
click at [427, 232] on button "show sentence" at bounding box center [445, 232] width 80 height 36
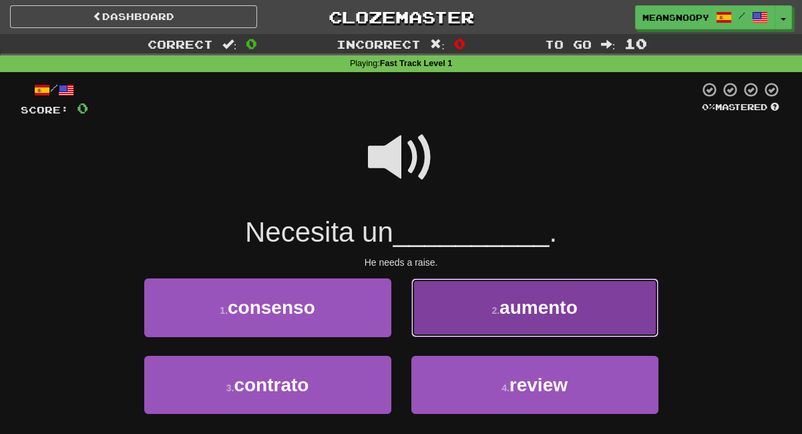
click at [467, 321] on button "2 . aumento" at bounding box center [534, 307] width 247 height 58
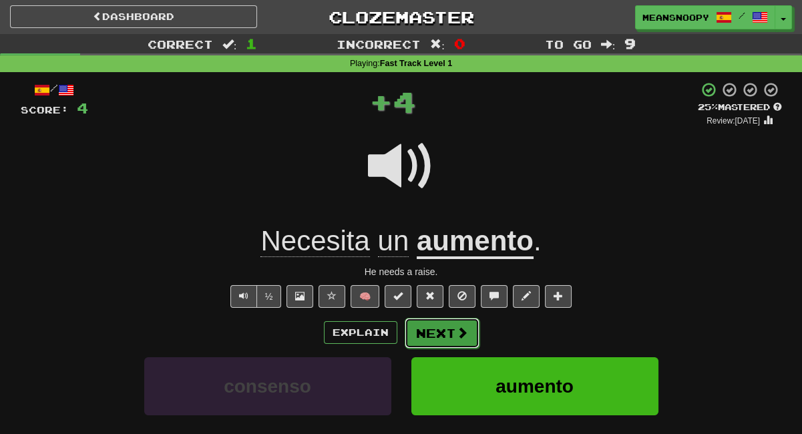
click at [442, 338] on button "Next" at bounding box center [442, 333] width 75 height 31
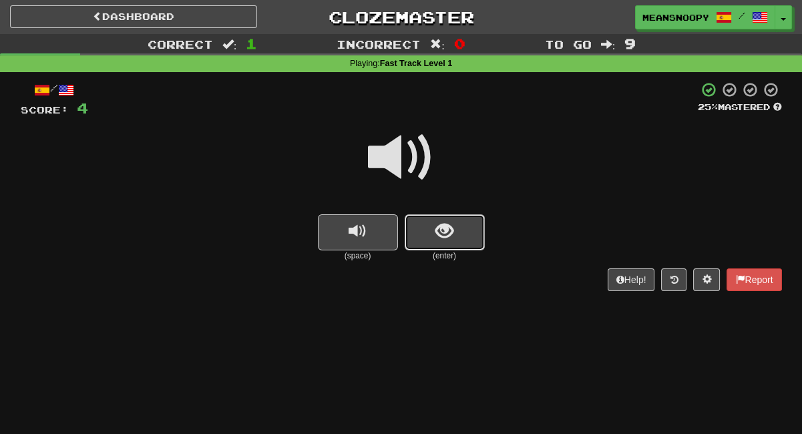
click at [426, 236] on button "show sentence" at bounding box center [445, 232] width 80 height 36
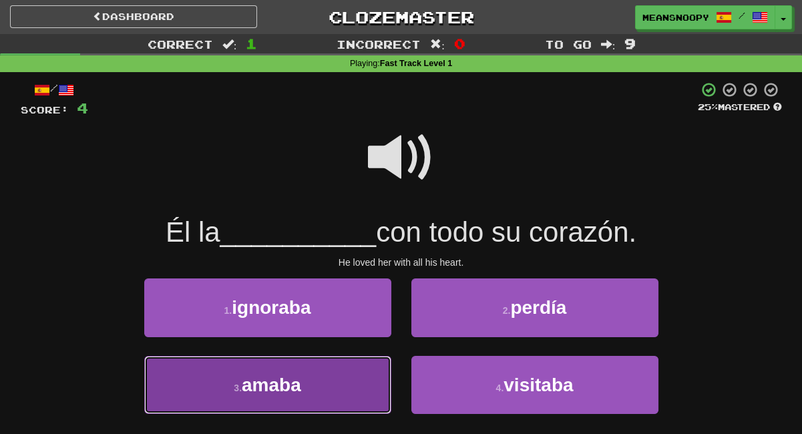
click at [315, 378] on button "3 . [GEOGRAPHIC_DATA]" at bounding box center [267, 385] width 247 height 58
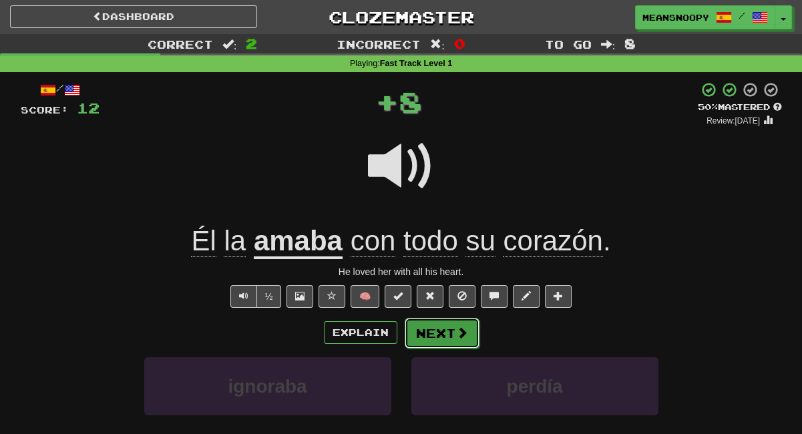
click at [429, 339] on button "Next" at bounding box center [442, 333] width 75 height 31
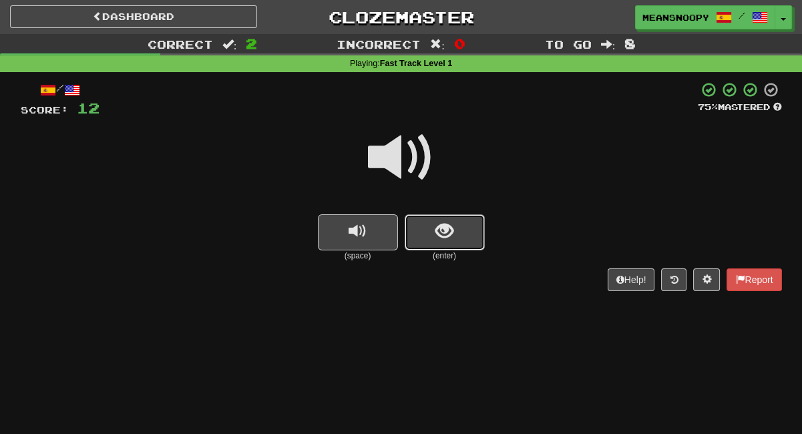
click at [441, 244] on button "show sentence" at bounding box center [445, 232] width 80 height 36
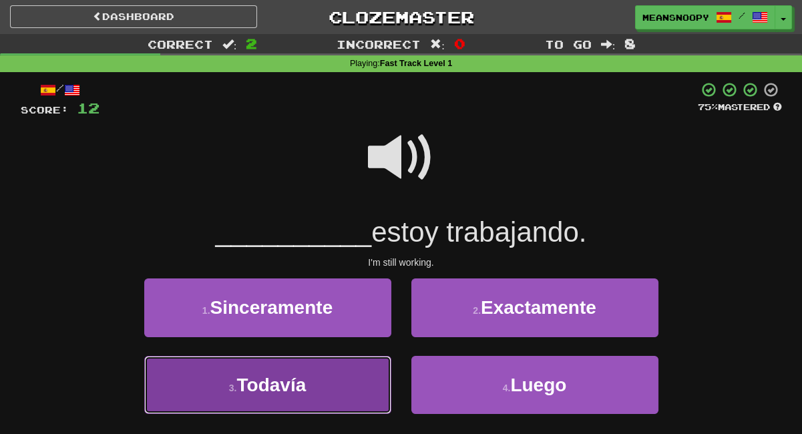
click at [312, 404] on button "3 . Todavía" at bounding box center [267, 385] width 247 height 58
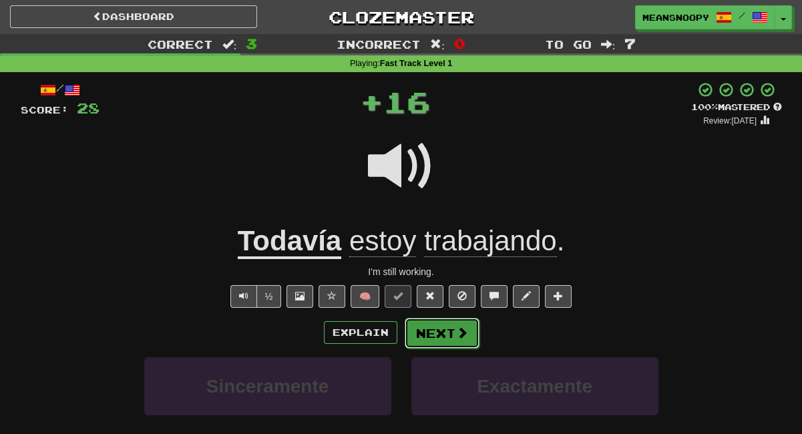
click at [439, 332] on button "Next" at bounding box center [442, 333] width 75 height 31
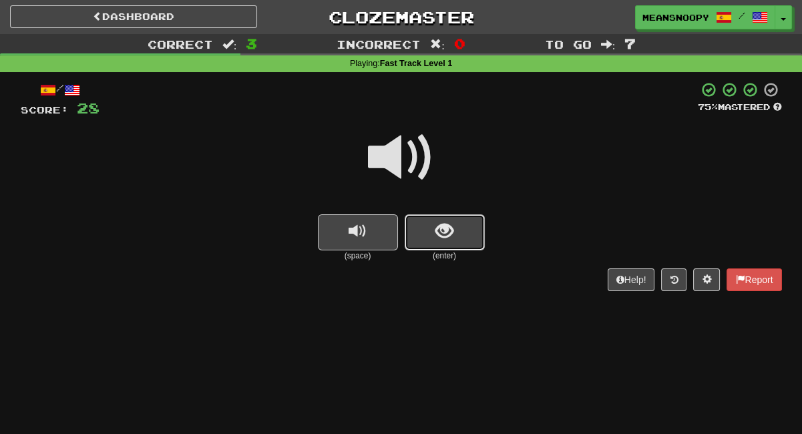
click at [446, 234] on span "show sentence" at bounding box center [444, 231] width 18 height 18
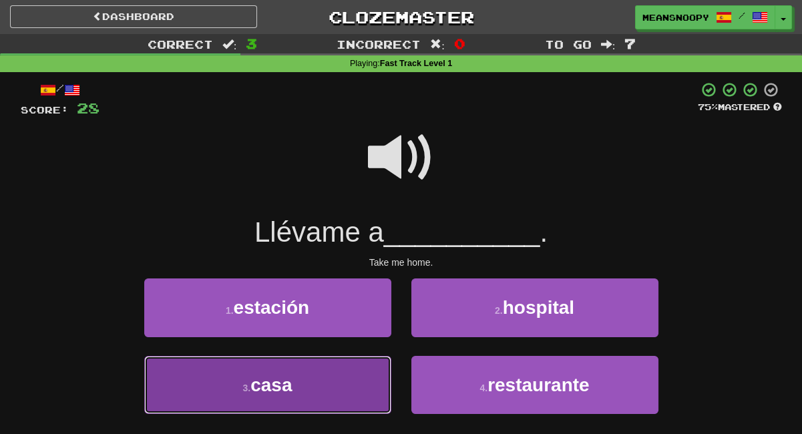
click at [334, 388] on button "3 . casa" at bounding box center [267, 385] width 247 height 58
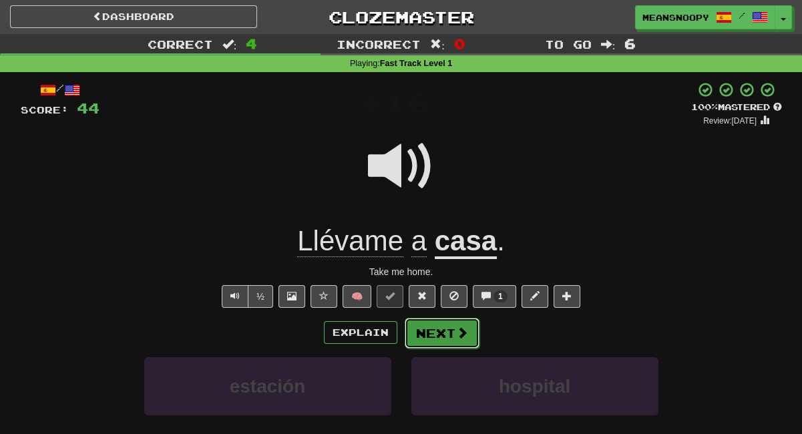
click at [428, 334] on button "Next" at bounding box center [442, 333] width 75 height 31
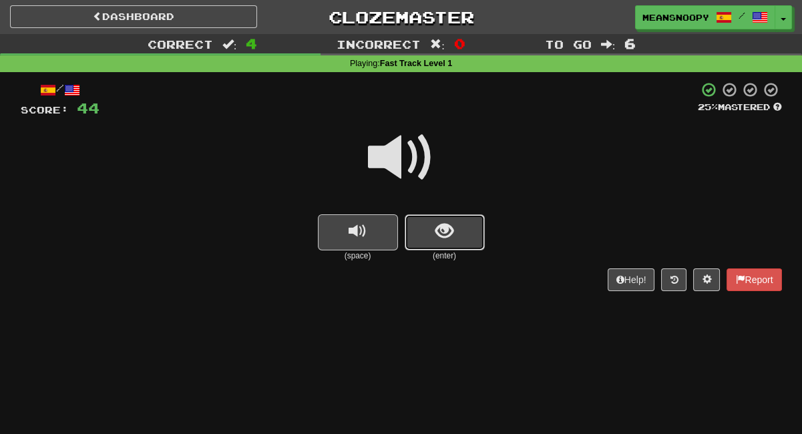
click at [428, 244] on button "show sentence" at bounding box center [445, 232] width 80 height 36
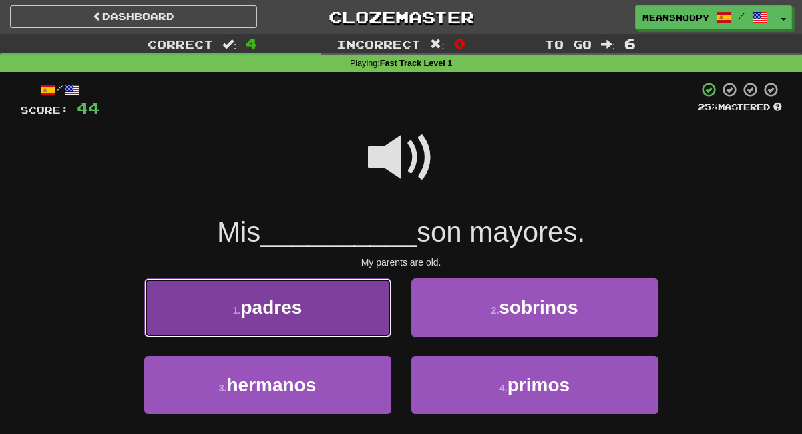
click at [346, 304] on button "1 . padres" at bounding box center [267, 307] width 247 height 58
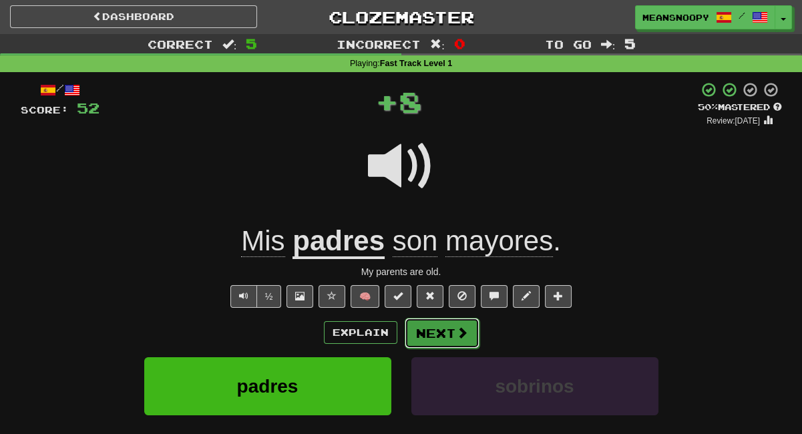
click at [427, 334] on button "Next" at bounding box center [442, 333] width 75 height 31
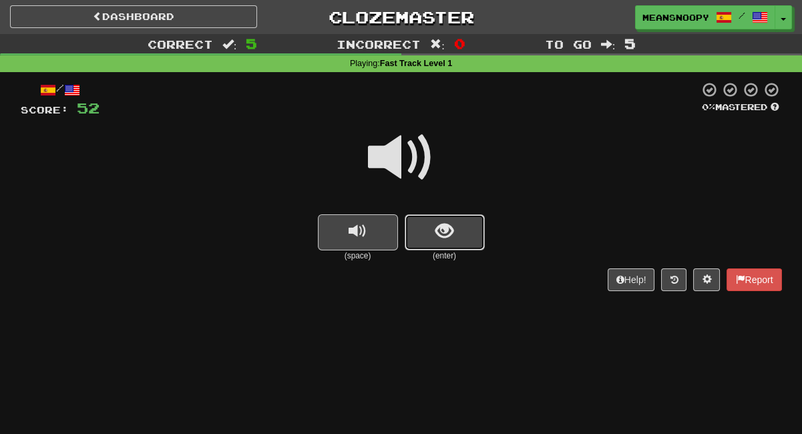
click at [423, 232] on button "show sentence" at bounding box center [445, 232] width 80 height 36
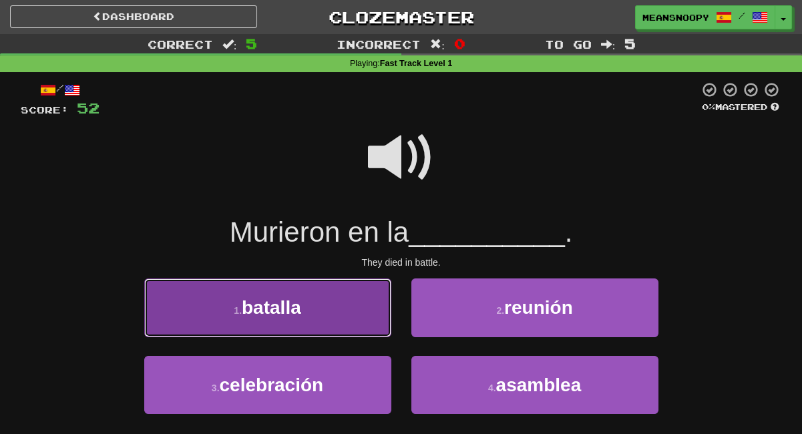
click at [342, 316] on button "1 . batalla" at bounding box center [267, 307] width 247 height 58
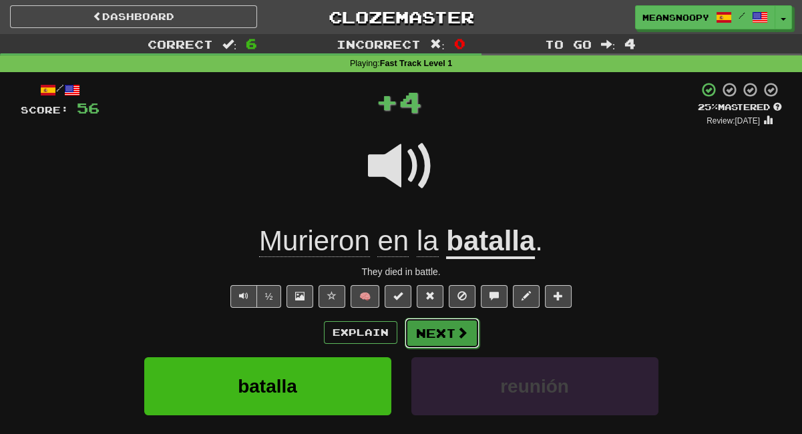
click at [429, 336] on button "Next" at bounding box center [442, 333] width 75 height 31
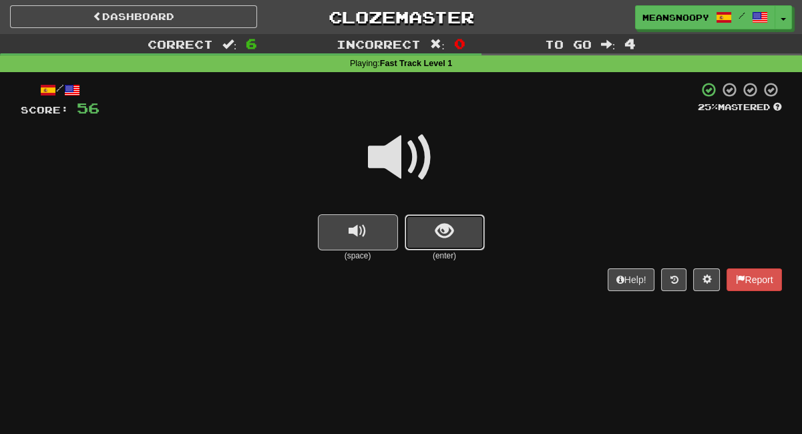
click at [440, 240] on span "show sentence" at bounding box center [444, 231] width 18 height 18
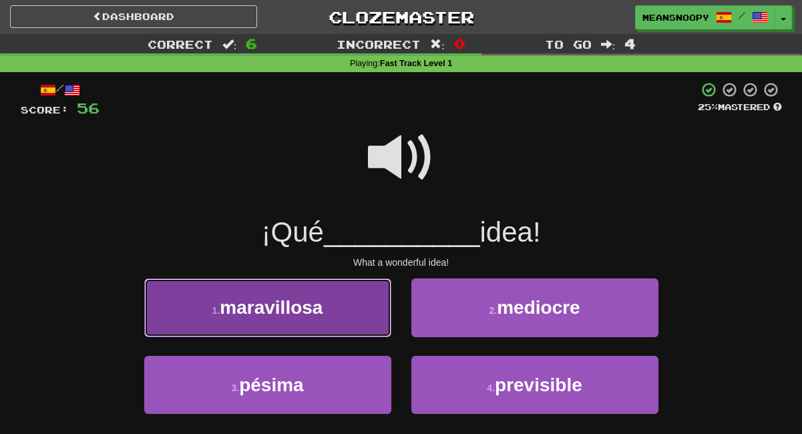
click at [389, 298] on button "1 . [GEOGRAPHIC_DATA]" at bounding box center [267, 307] width 247 height 58
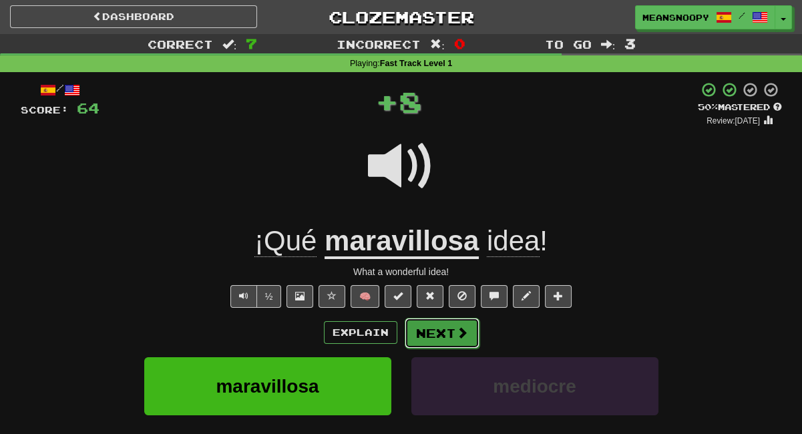
click at [440, 336] on button "Next" at bounding box center [442, 333] width 75 height 31
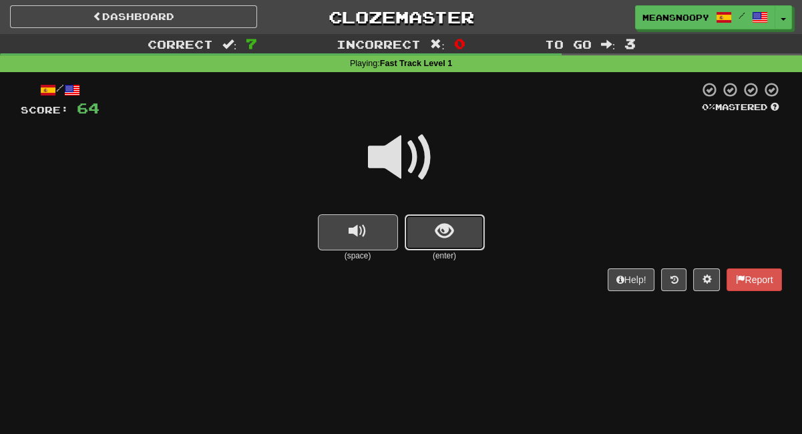
click at [422, 245] on button "show sentence" at bounding box center [445, 232] width 80 height 36
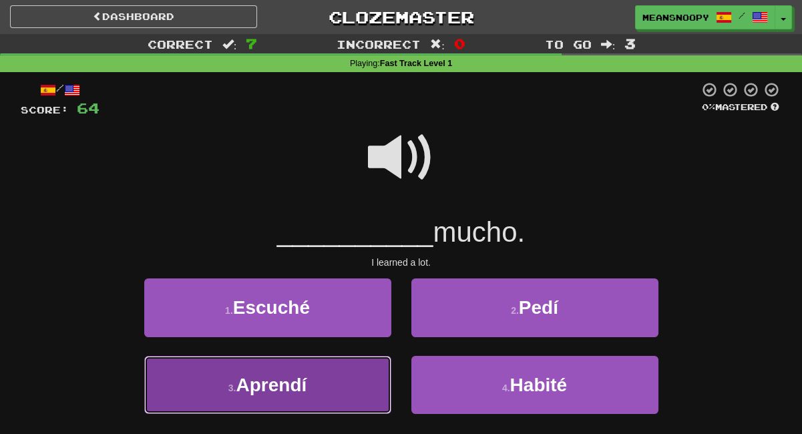
click at [330, 387] on button "3 . Aprendí" at bounding box center [267, 385] width 247 height 58
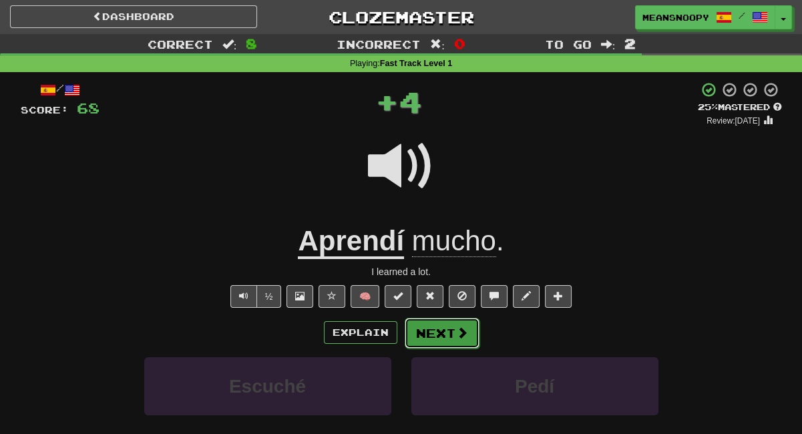
click at [425, 326] on button "Next" at bounding box center [442, 333] width 75 height 31
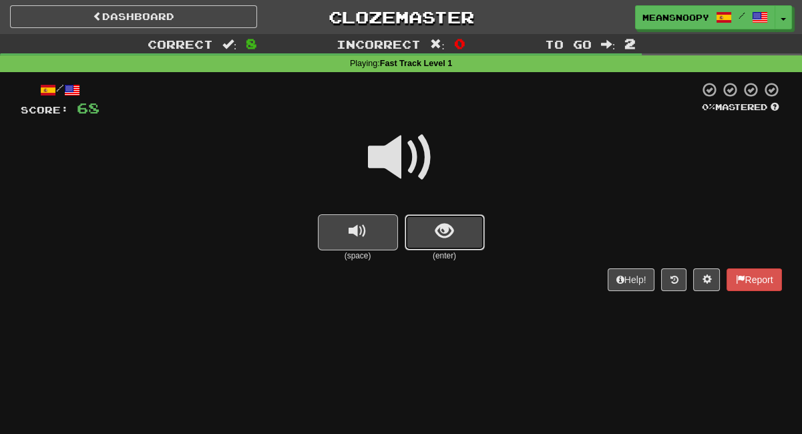
click at [428, 240] on button "show sentence" at bounding box center [445, 232] width 80 height 36
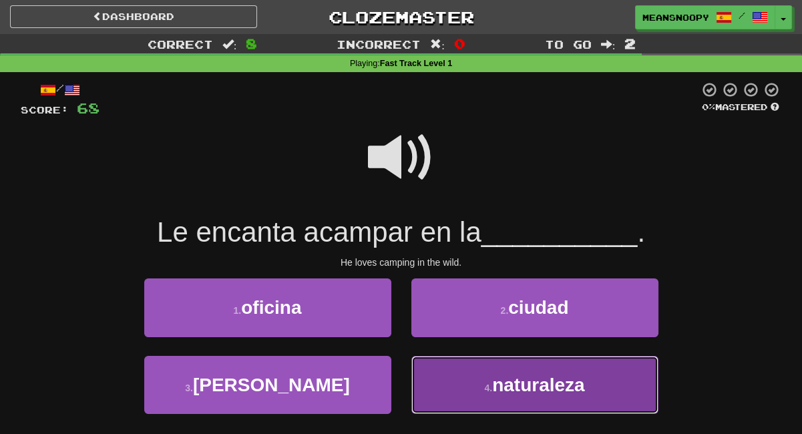
click at [450, 391] on button "4 . naturaleza" at bounding box center [534, 385] width 247 height 58
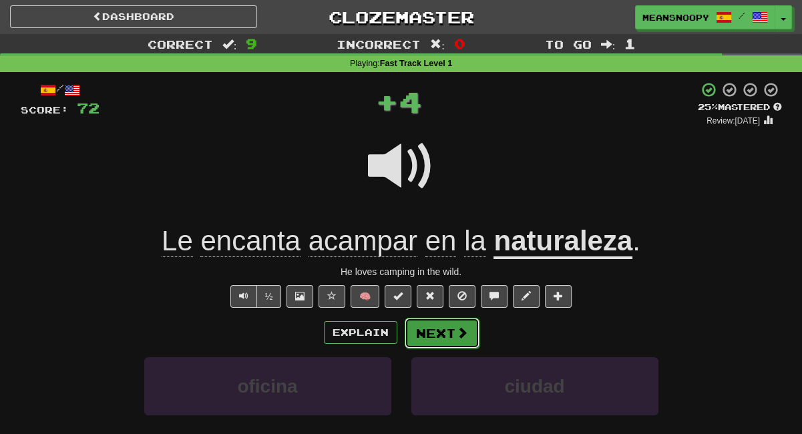
click at [431, 339] on button "Next" at bounding box center [442, 333] width 75 height 31
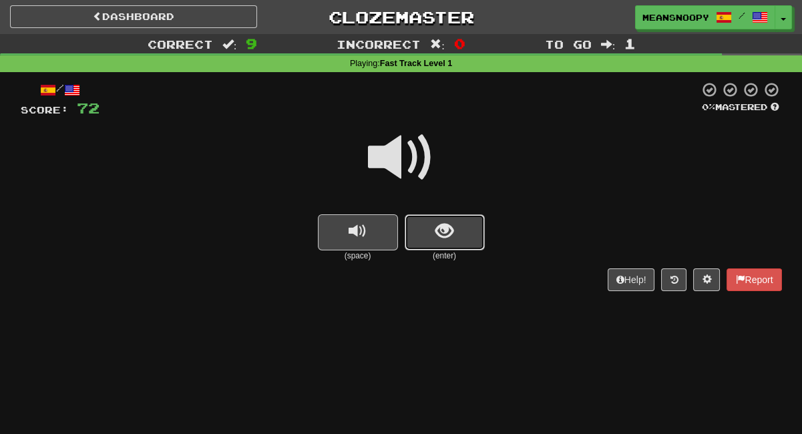
click at [438, 236] on span "show sentence" at bounding box center [444, 231] width 18 height 18
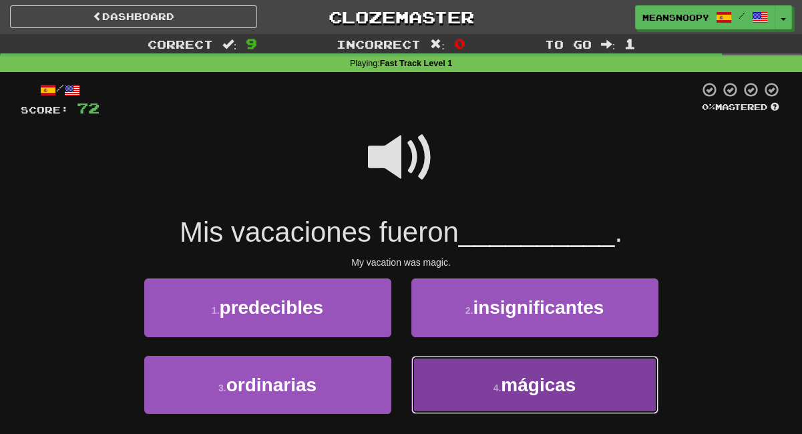
click at [457, 397] on button "4 . mágicas" at bounding box center [534, 385] width 247 height 58
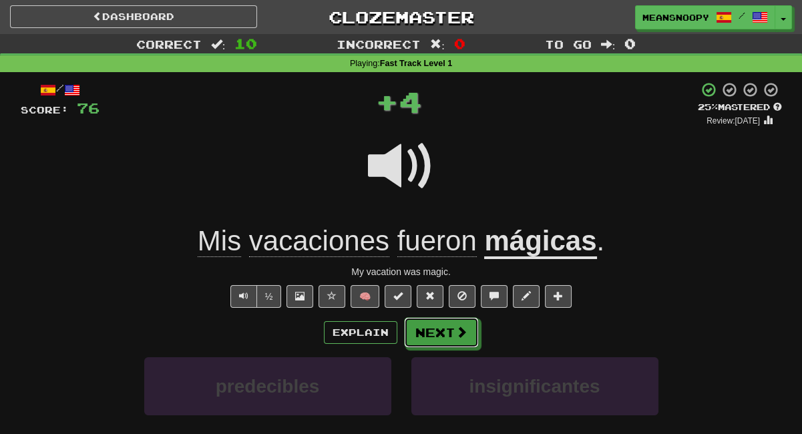
click at [470, 326] on button "Next" at bounding box center [441, 332] width 75 height 31
